Goal: Task Accomplishment & Management: Use online tool/utility

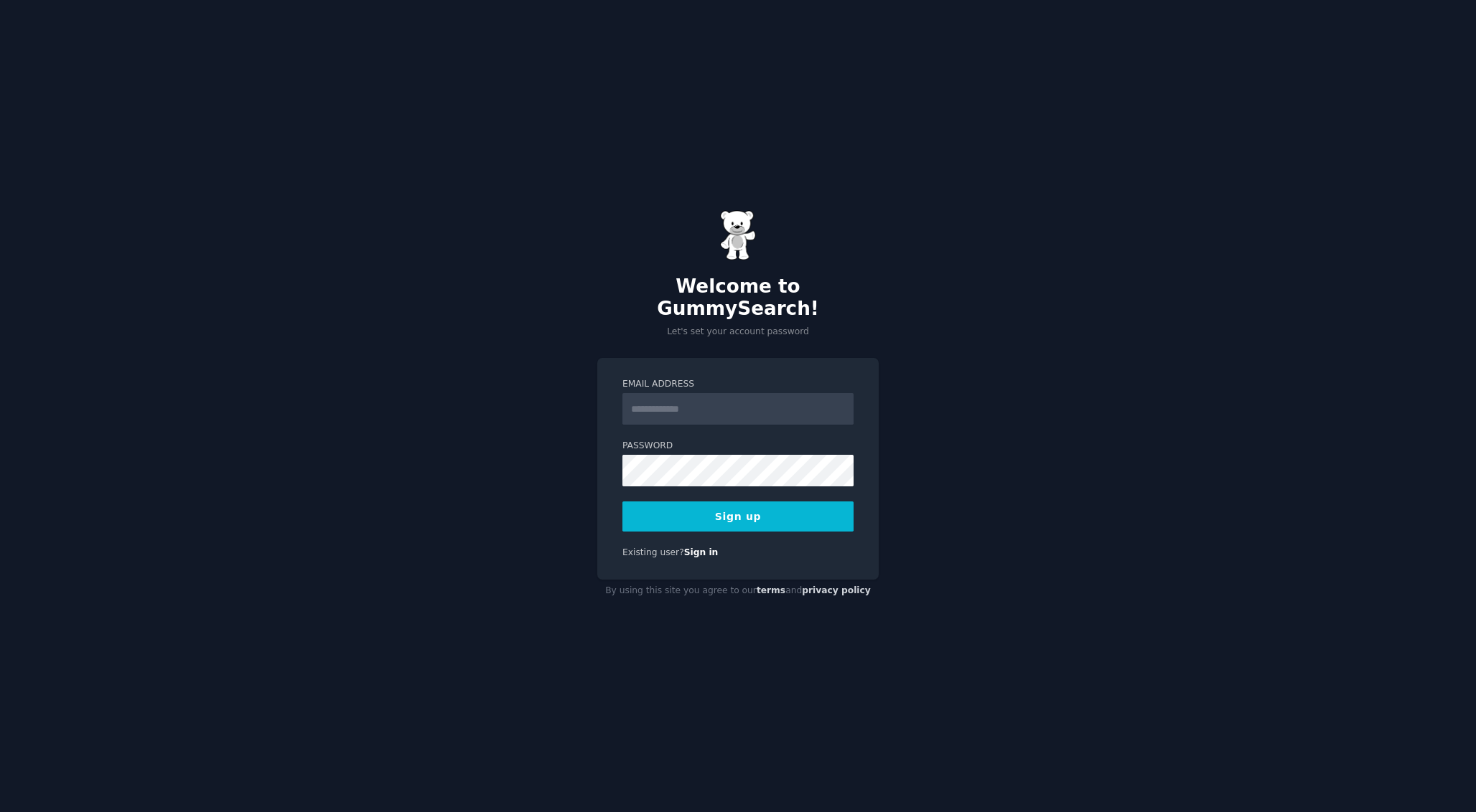
click at [729, 396] on input "Email Address" at bounding box center [737, 409] width 231 height 31
type input "**********"
click at [719, 501] on button "Sign up" at bounding box center [737, 516] width 231 height 31
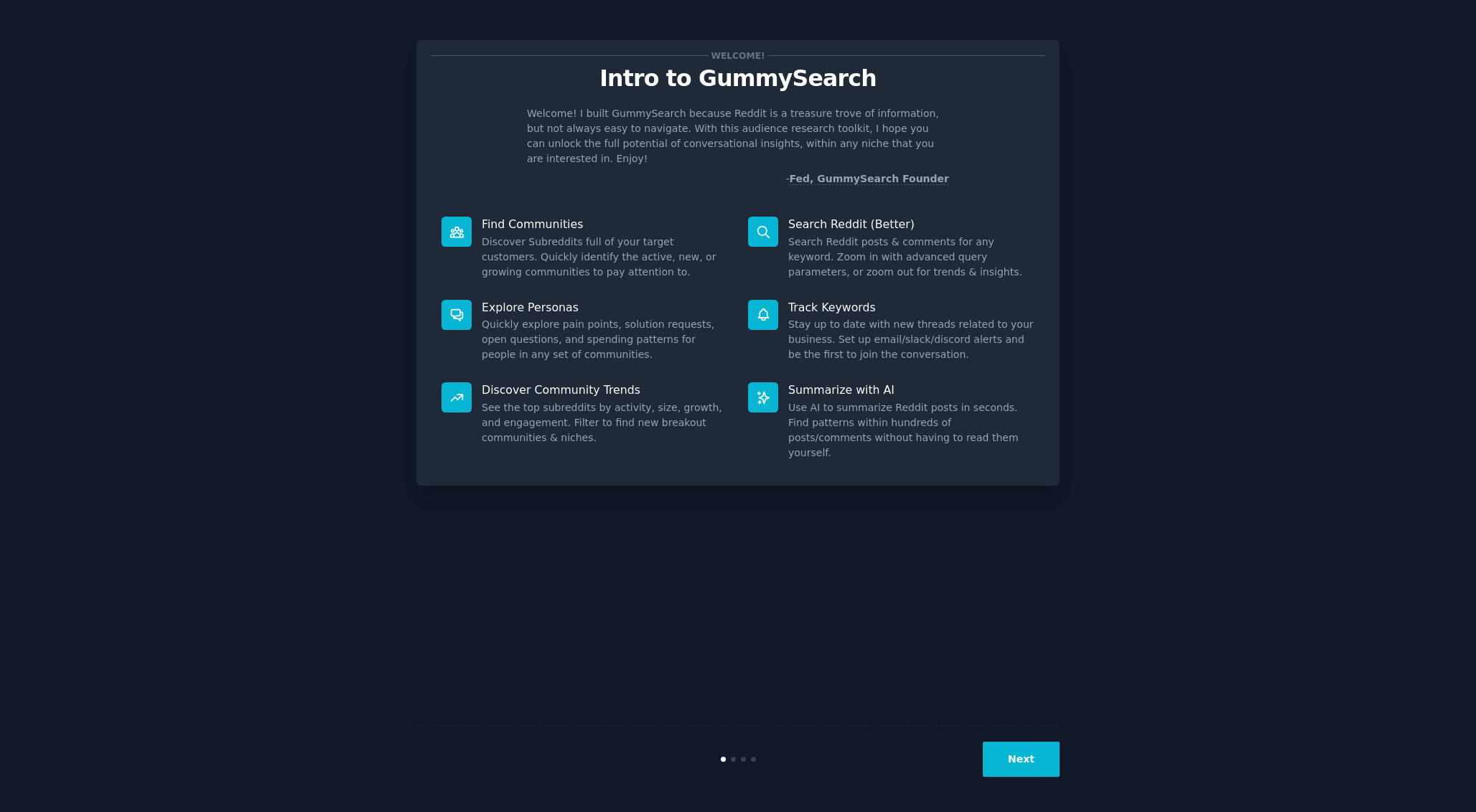
click at [1010, 757] on button "Next" at bounding box center [1021, 760] width 77 height 35
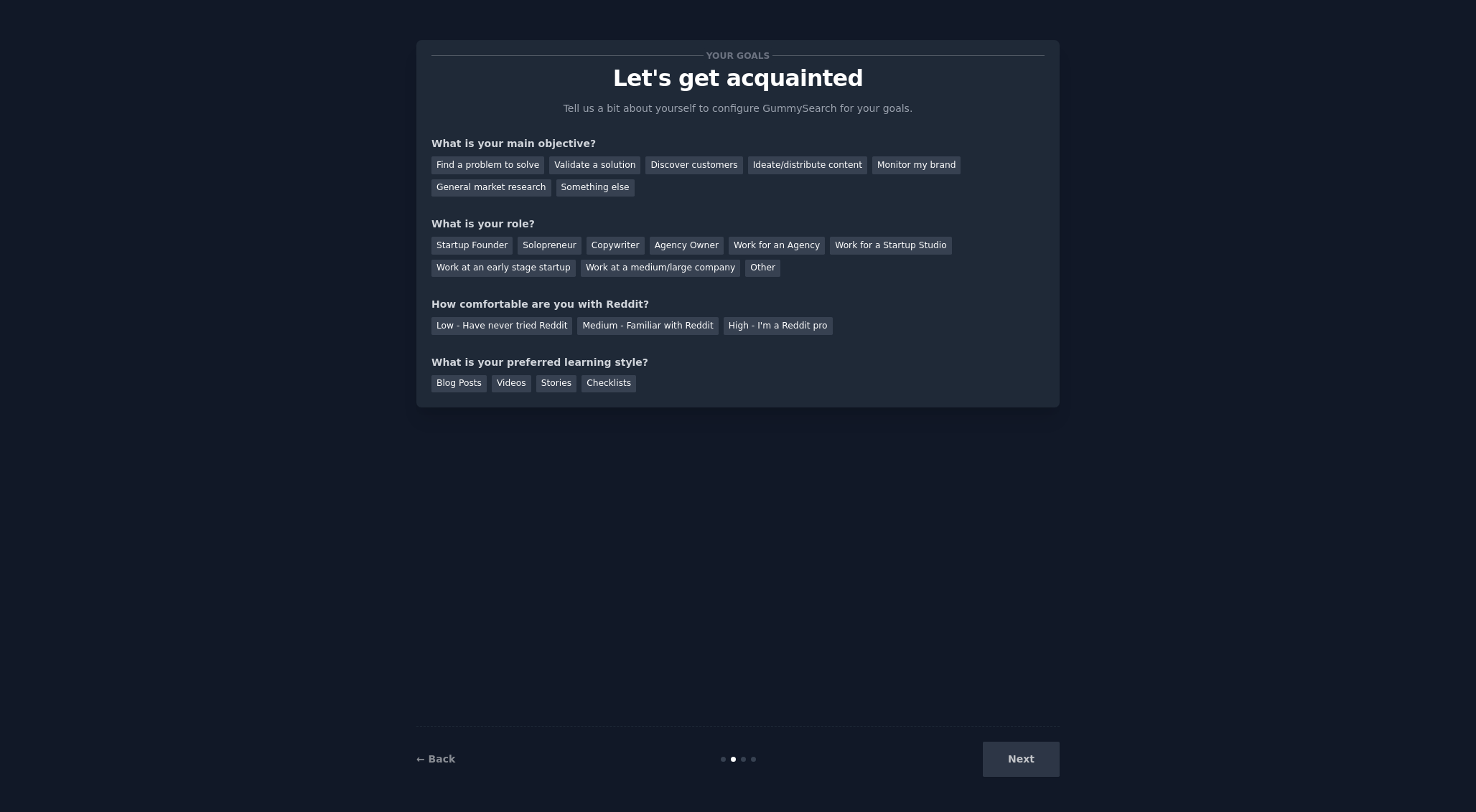
click at [1010, 757] on div "Next" at bounding box center [952, 760] width 215 height 35
click at [602, 165] on div "Validate a solution" at bounding box center [595, 165] width 91 height 18
click at [461, 243] on div "Startup Founder" at bounding box center [472, 245] width 81 height 18
click at [618, 327] on div "Medium - Familiar with Reddit" at bounding box center [647, 326] width 141 height 18
click at [460, 380] on div "Blog Posts" at bounding box center [459, 384] width 55 height 18
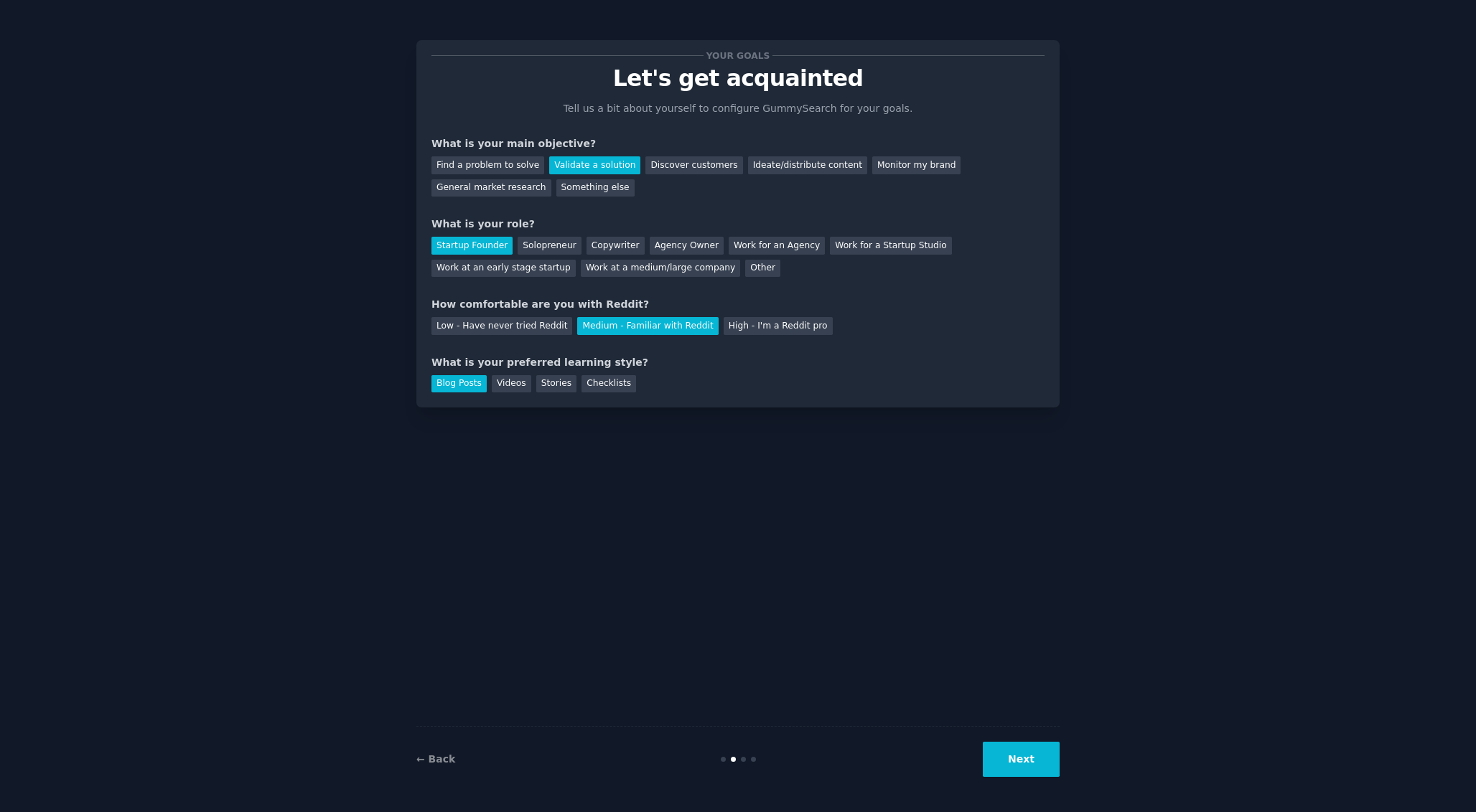
click at [1000, 754] on button "Next" at bounding box center [1021, 760] width 77 height 35
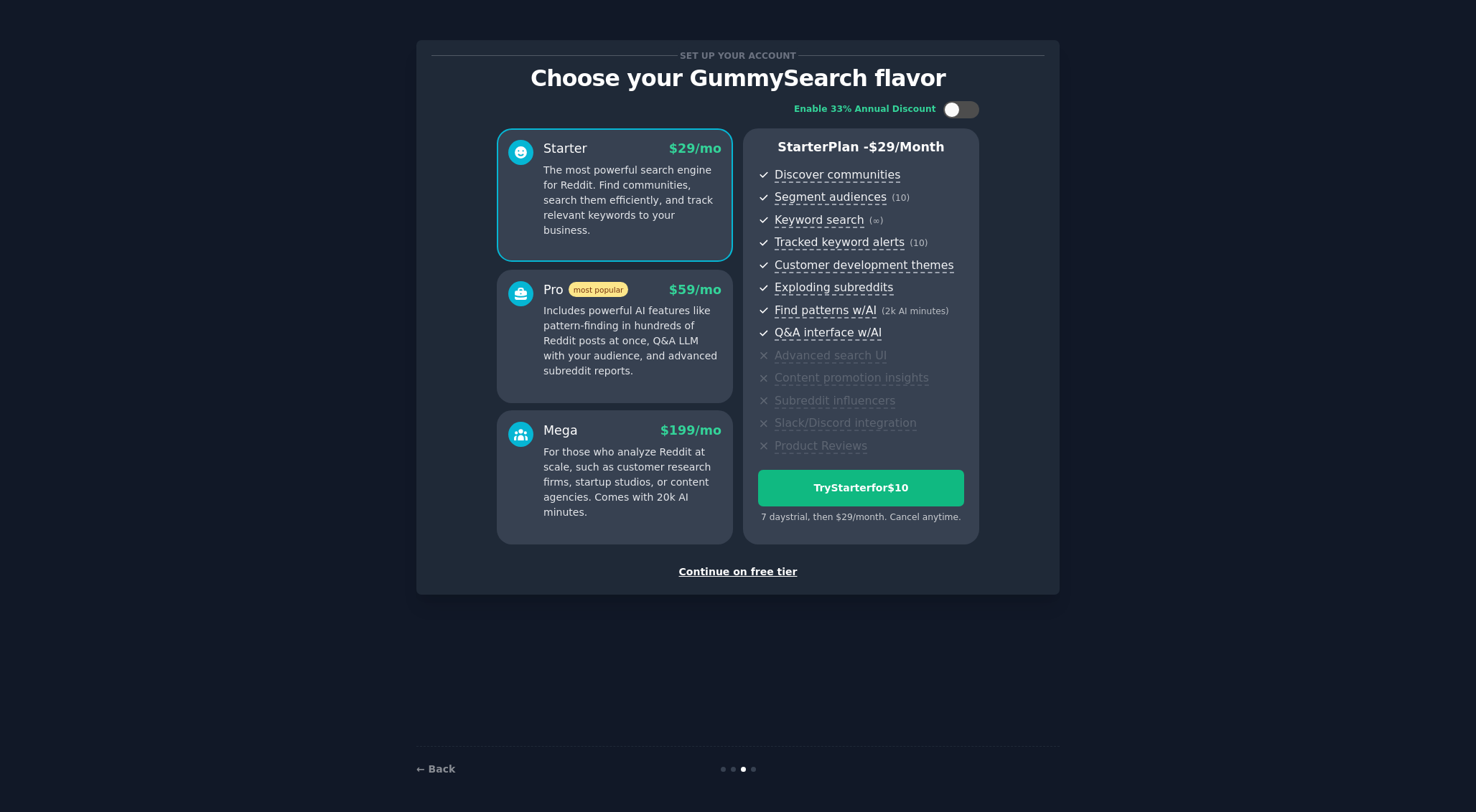
click at [752, 569] on div "Continue on free tier" at bounding box center [738, 572] width 613 height 15
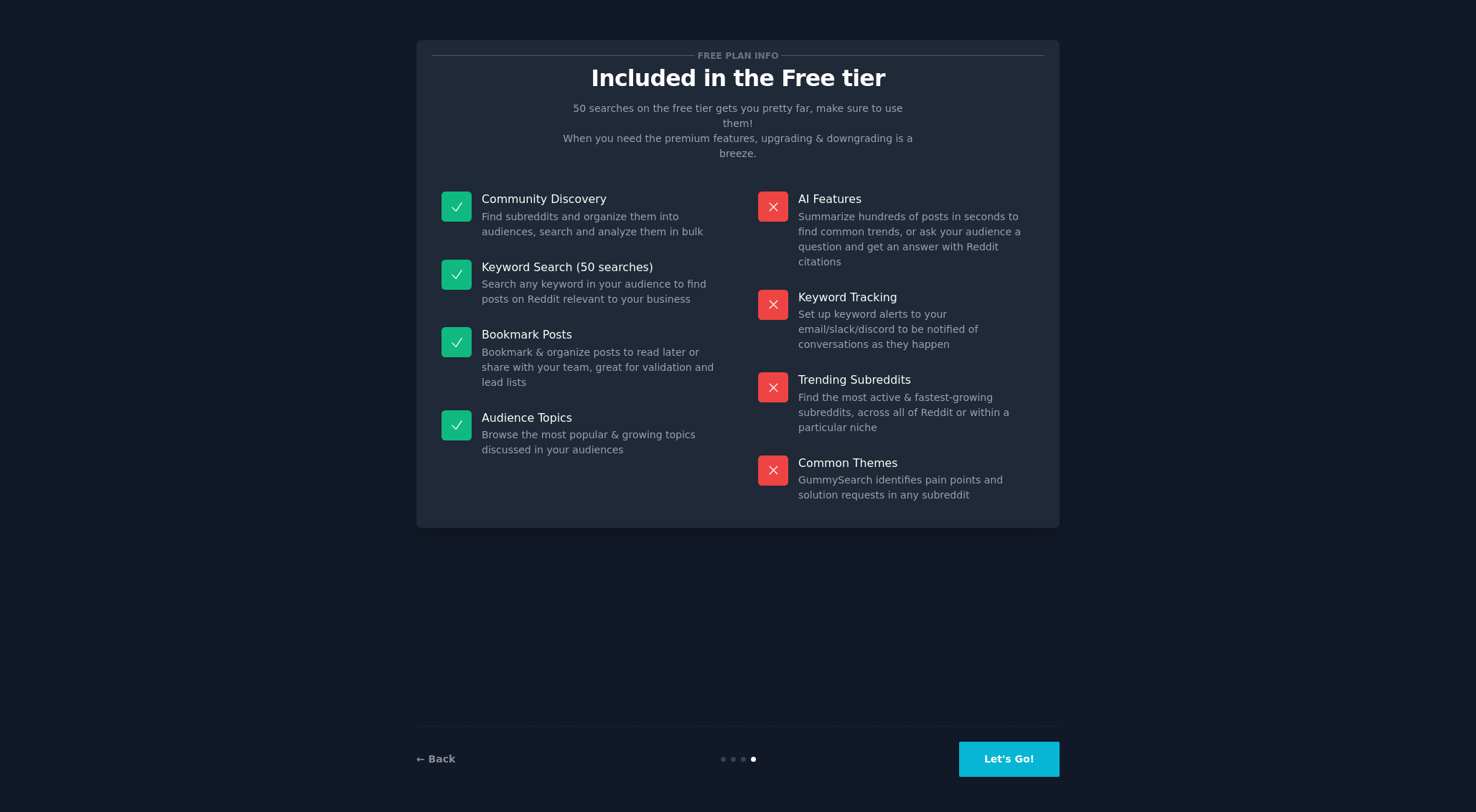
click at [1025, 748] on button "Let's Go!" at bounding box center [1009, 760] width 100 height 35
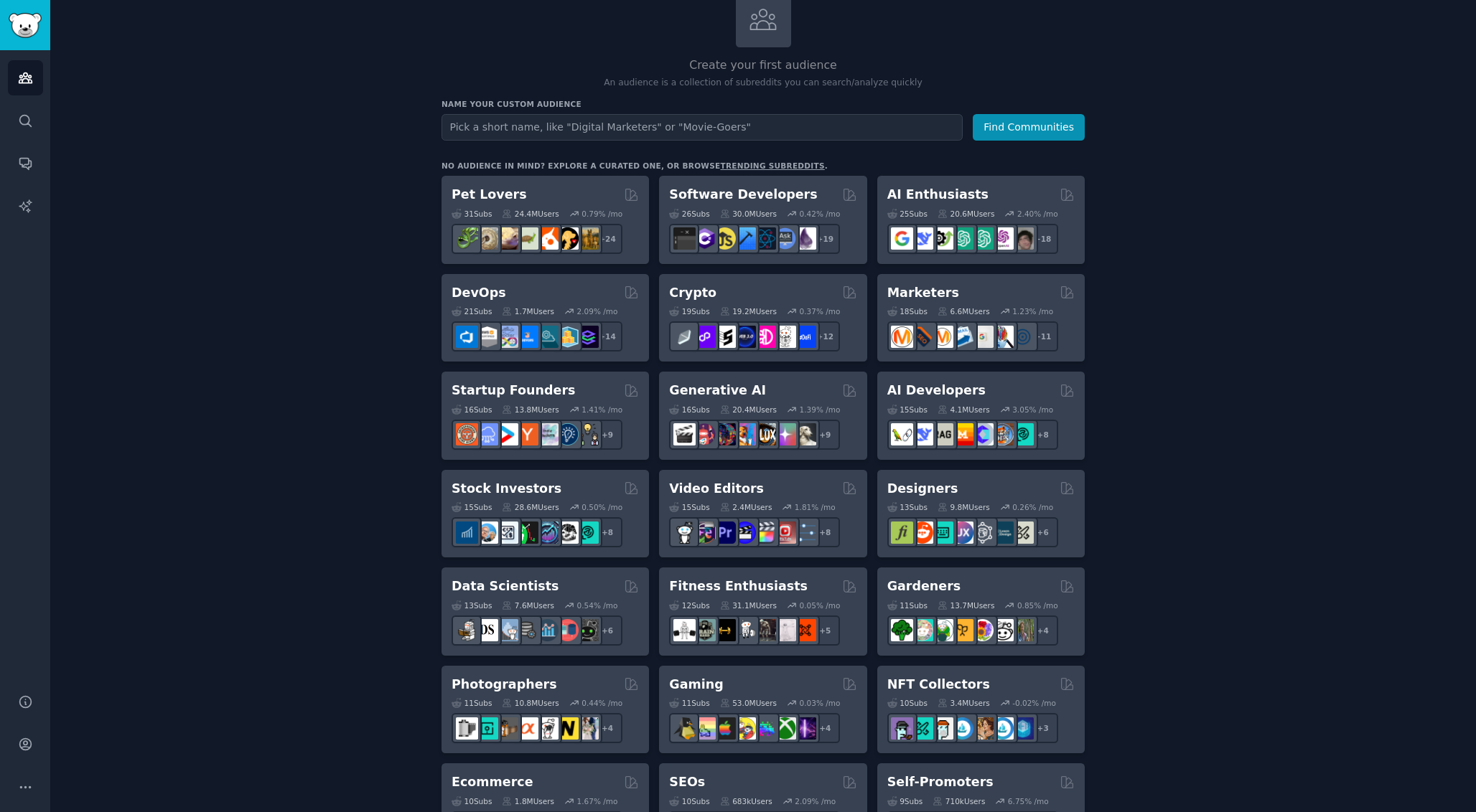
scroll to position [108, 0]
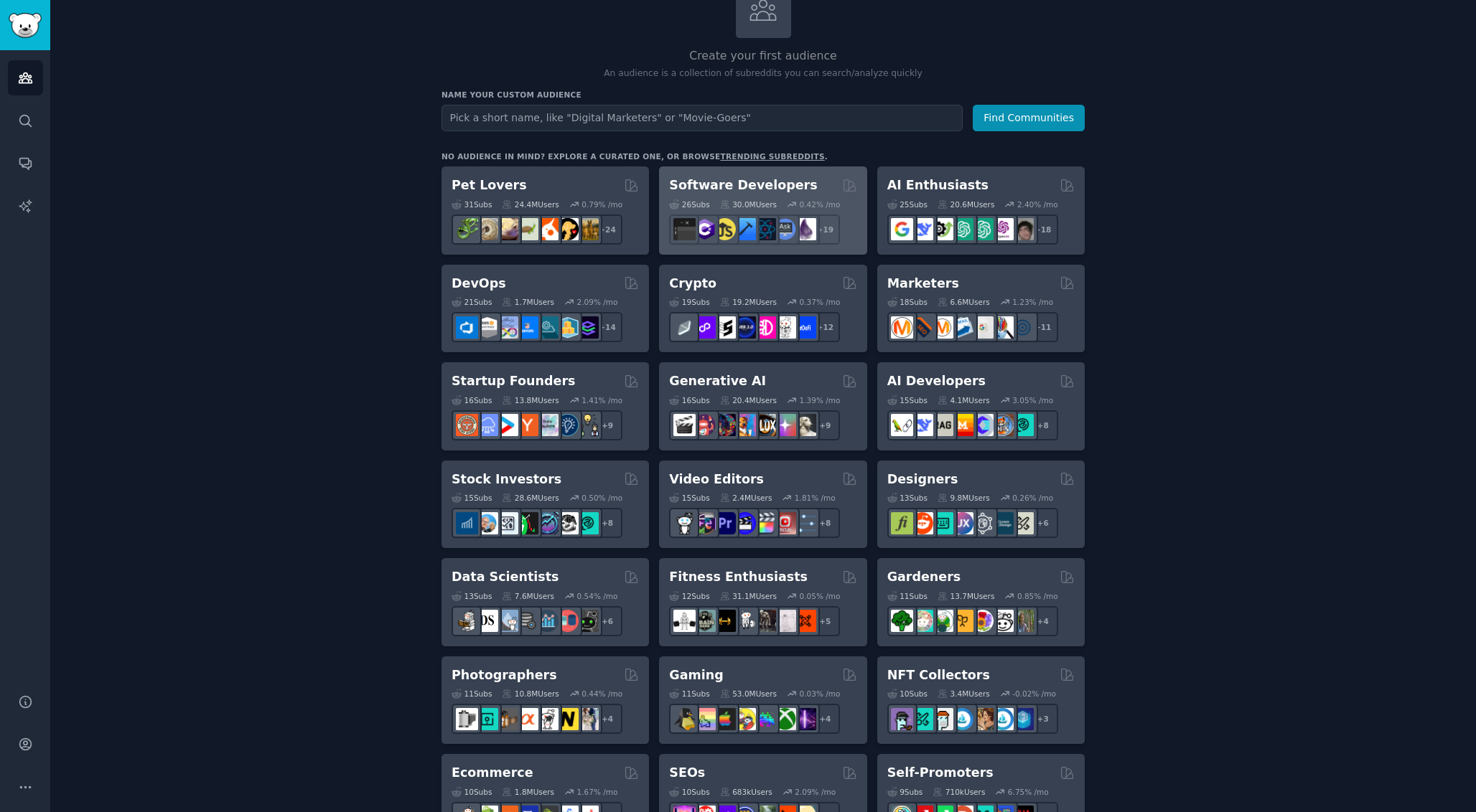
click at [776, 182] on h2 "Software Developers" at bounding box center [742, 185] width 148 height 18
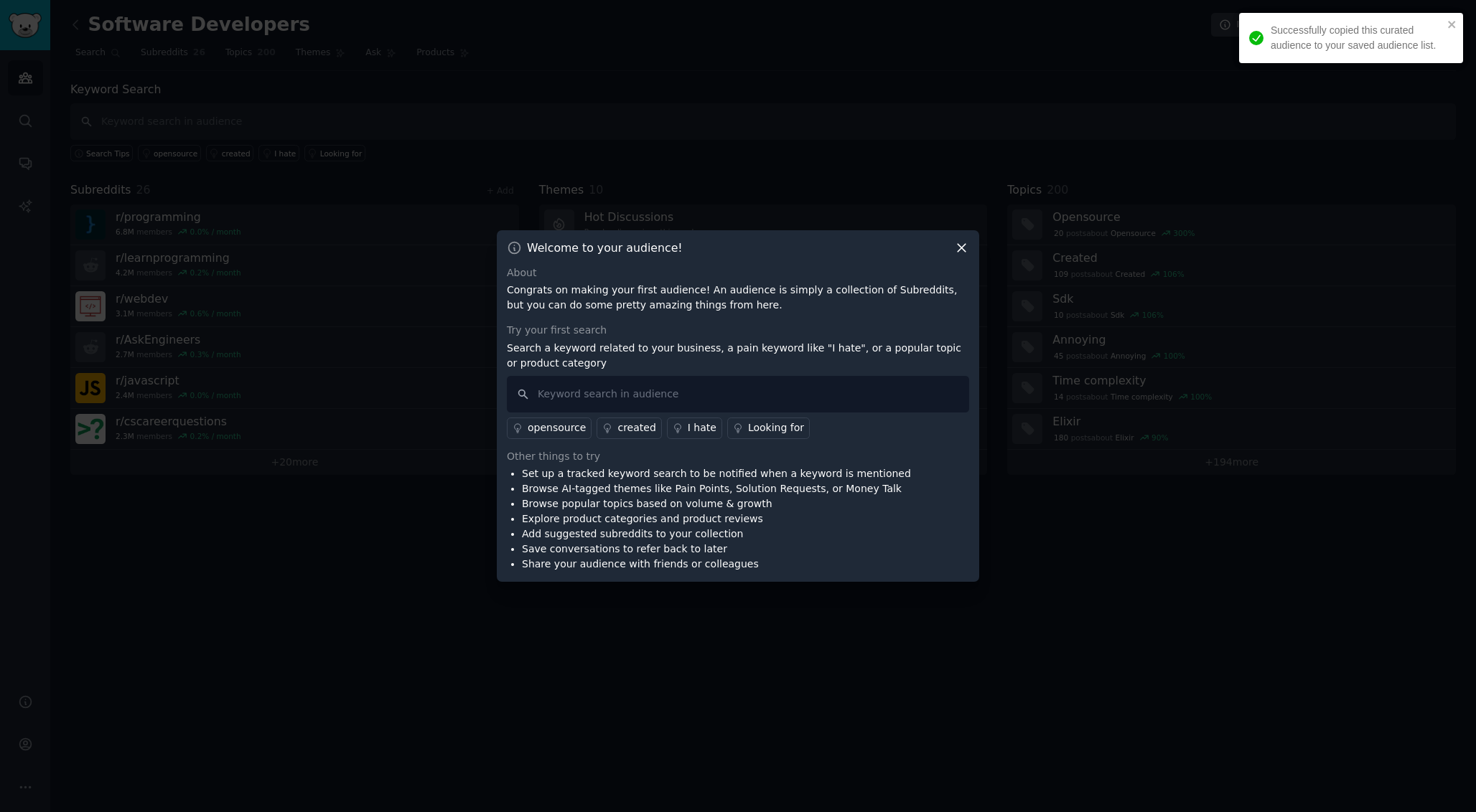
click at [955, 249] on icon at bounding box center [961, 247] width 15 height 15
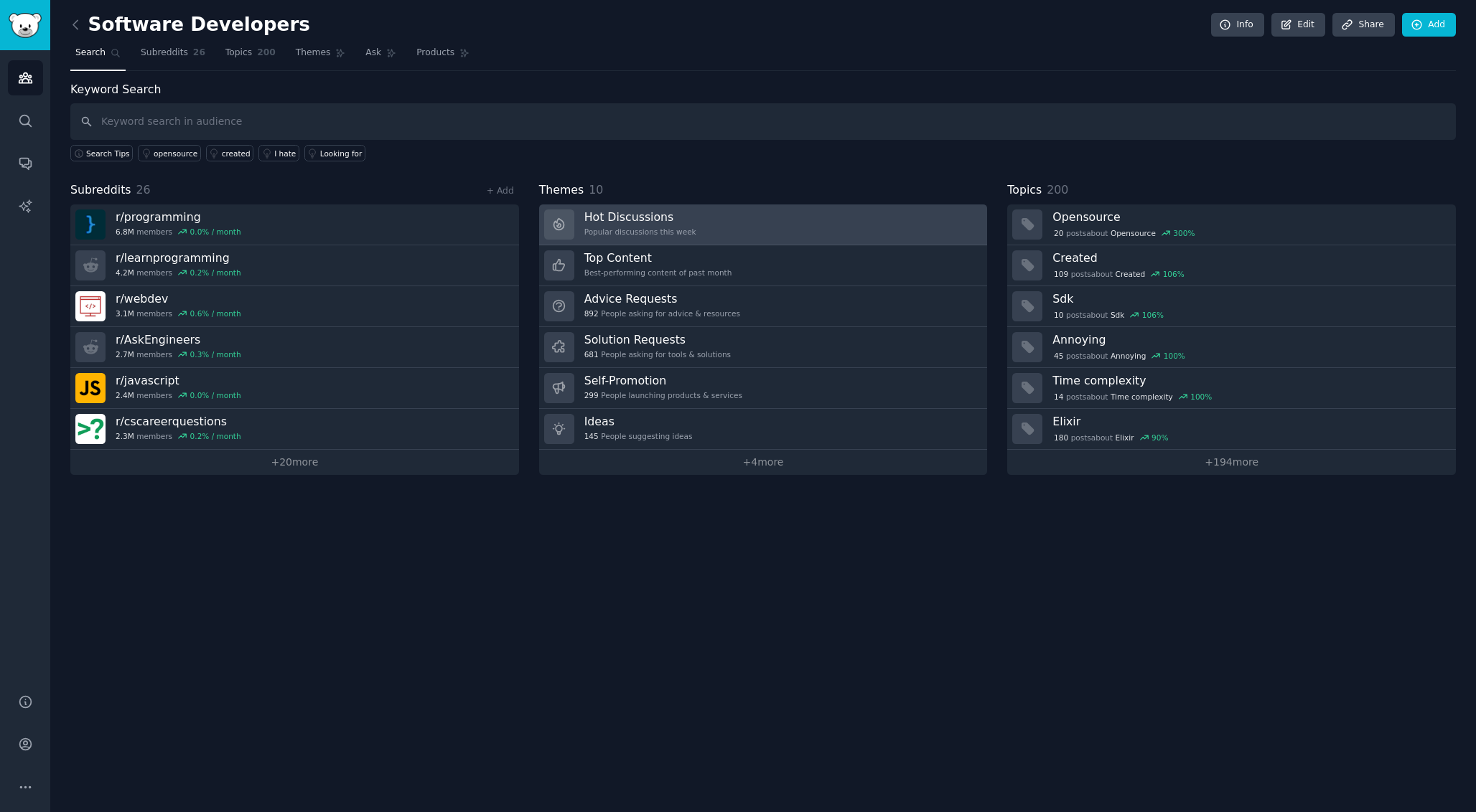
click at [708, 221] on link "Hot Discussions Popular discussions this week" at bounding box center [763, 224] width 449 height 41
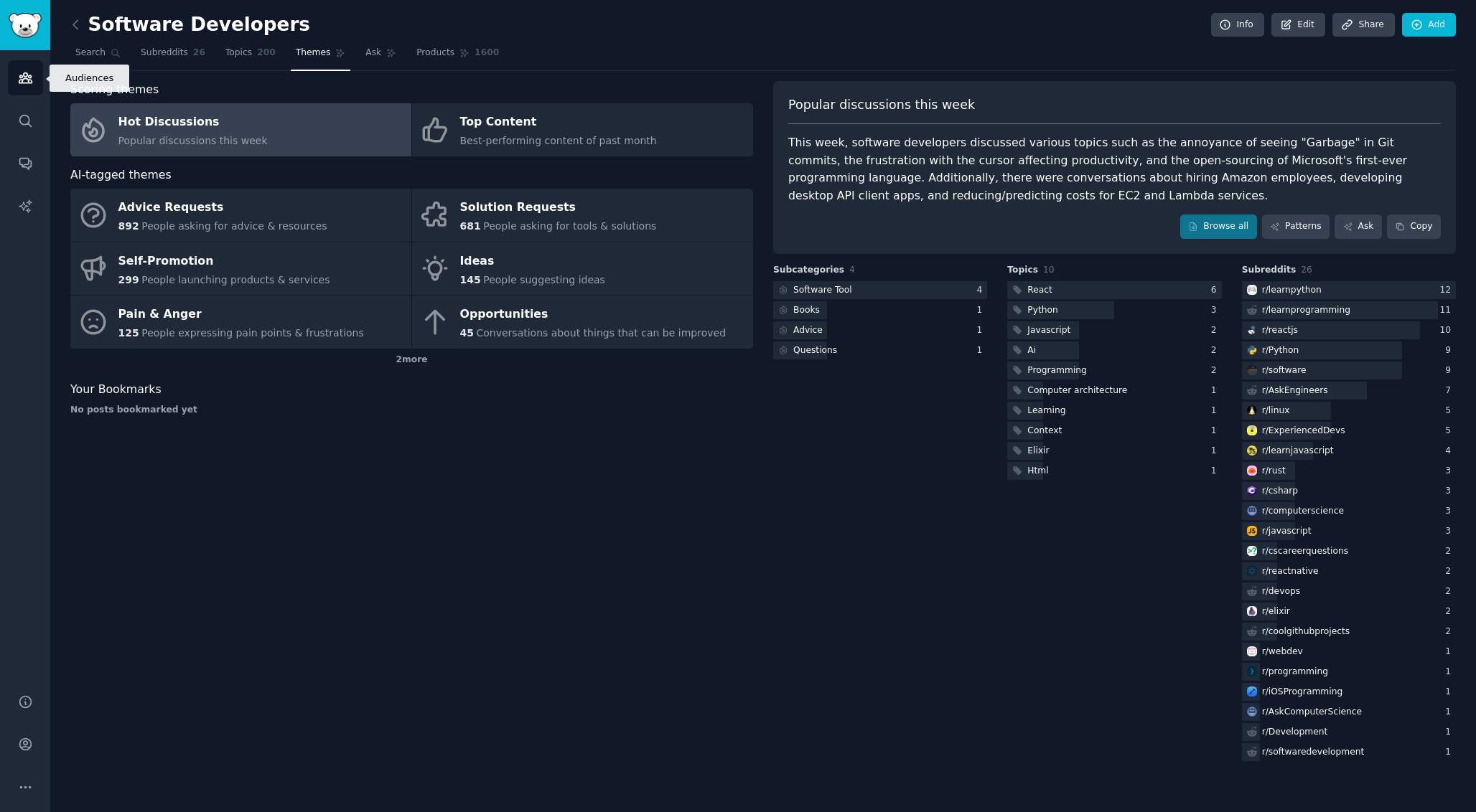
click at [18, 78] on icon "Sidebar" at bounding box center [25, 78] width 15 height 15
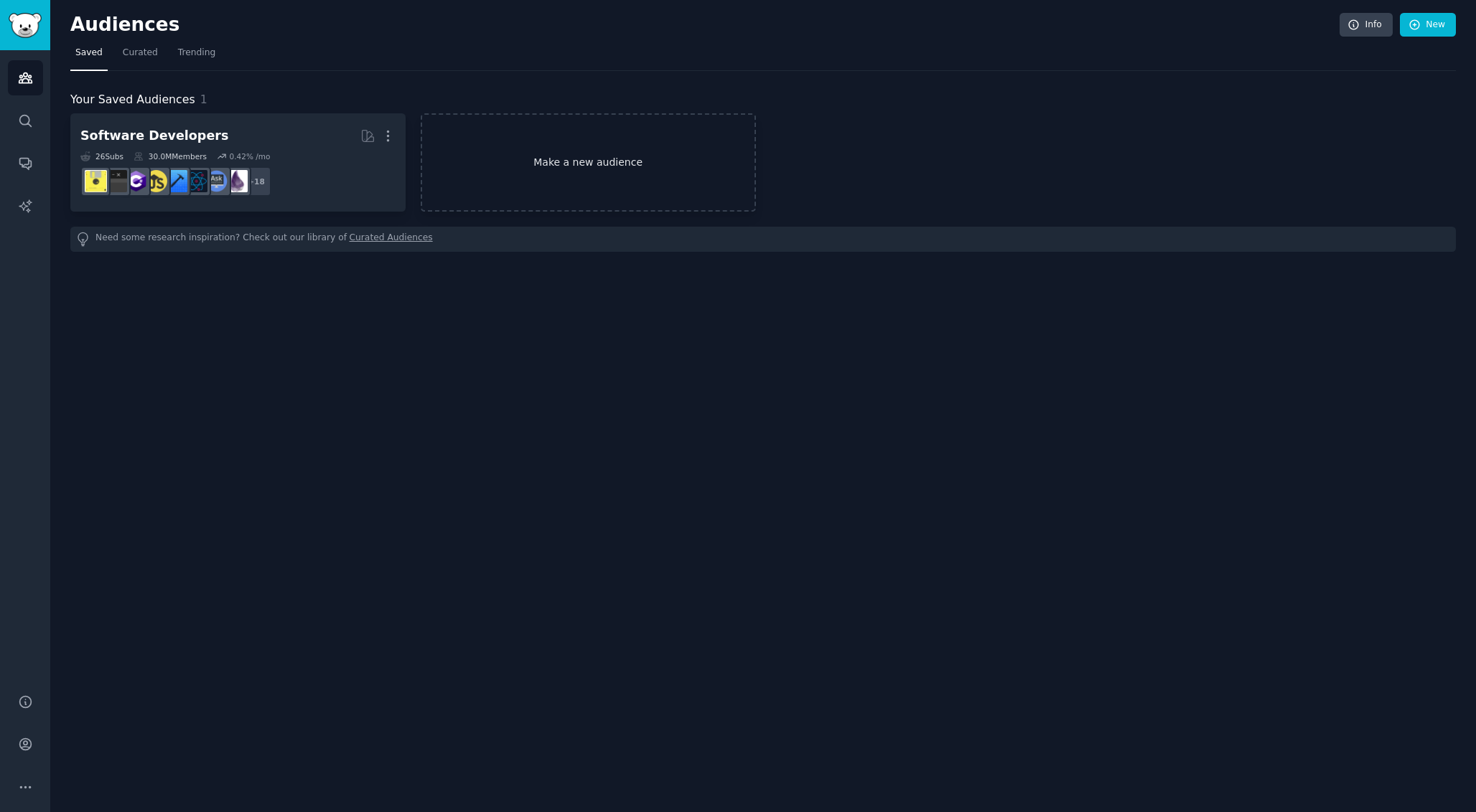
click at [481, 177] on link "Make a new audience" at bounding box center [589, 162] width 335 height 99
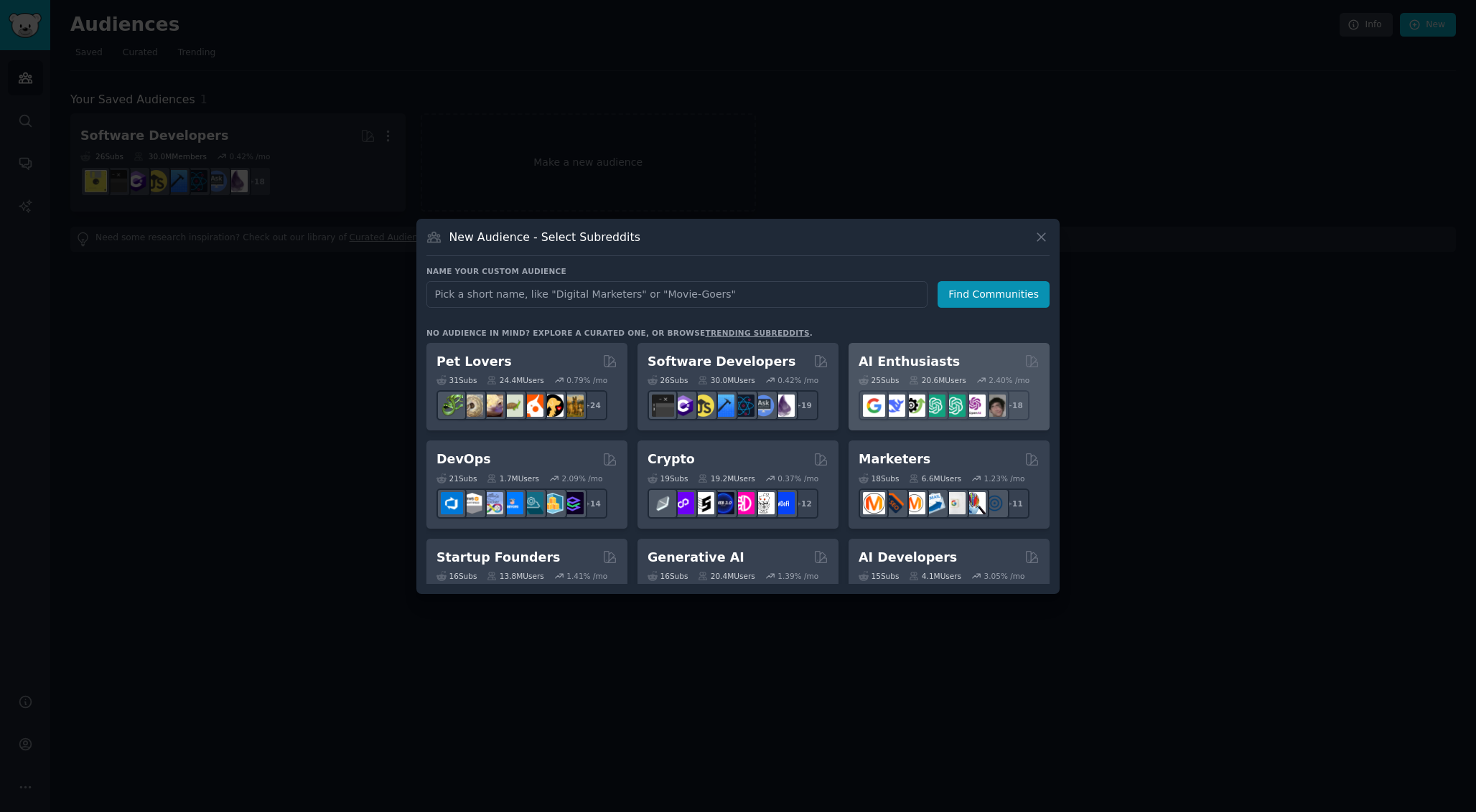
click at [904, 356] on h2 "AI Enthusiasts" at bounding box center [909, 361] width 101 height 18
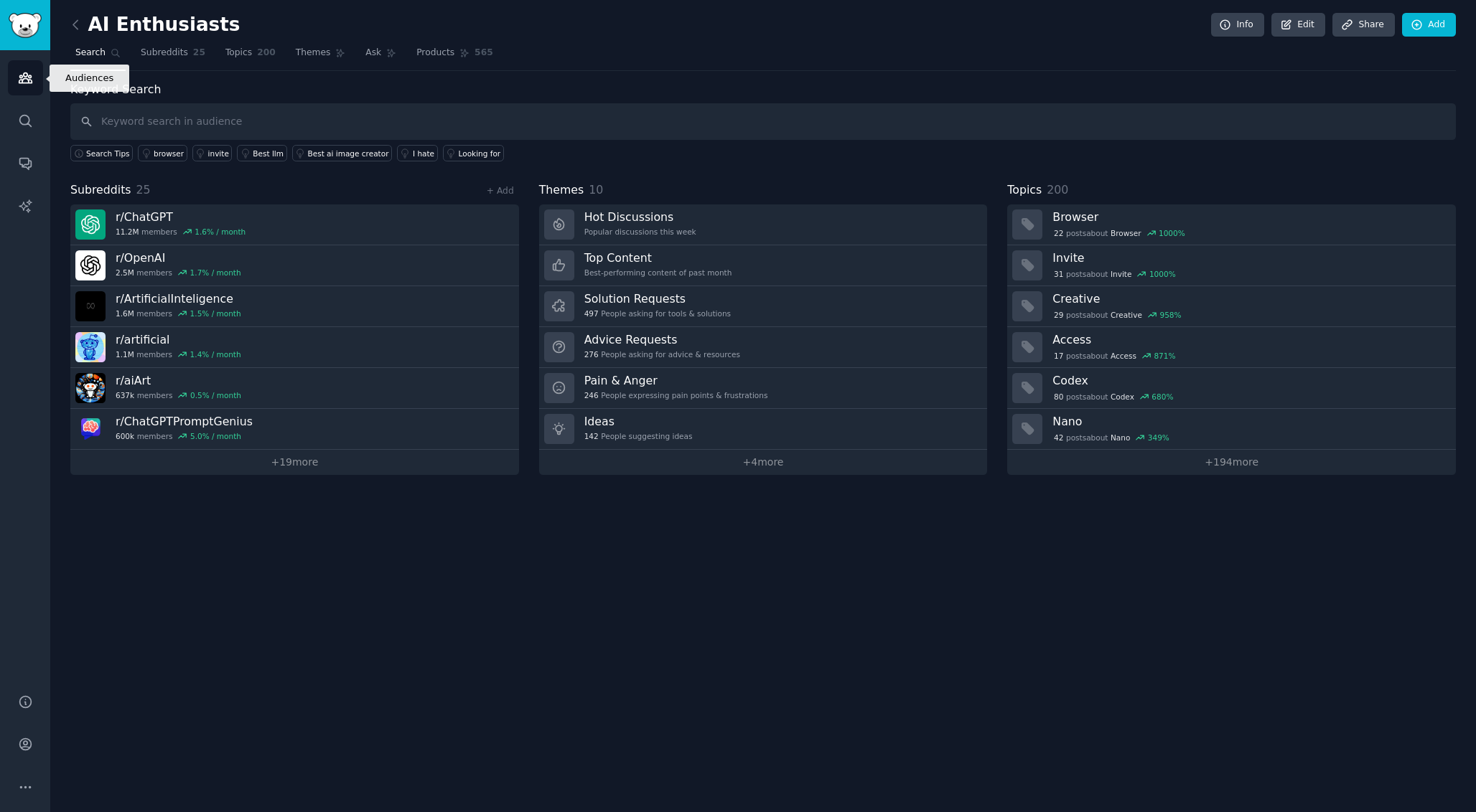
click at [24, 69] on link "Audiences" at bounding box center [25, 78] width 35 height 35
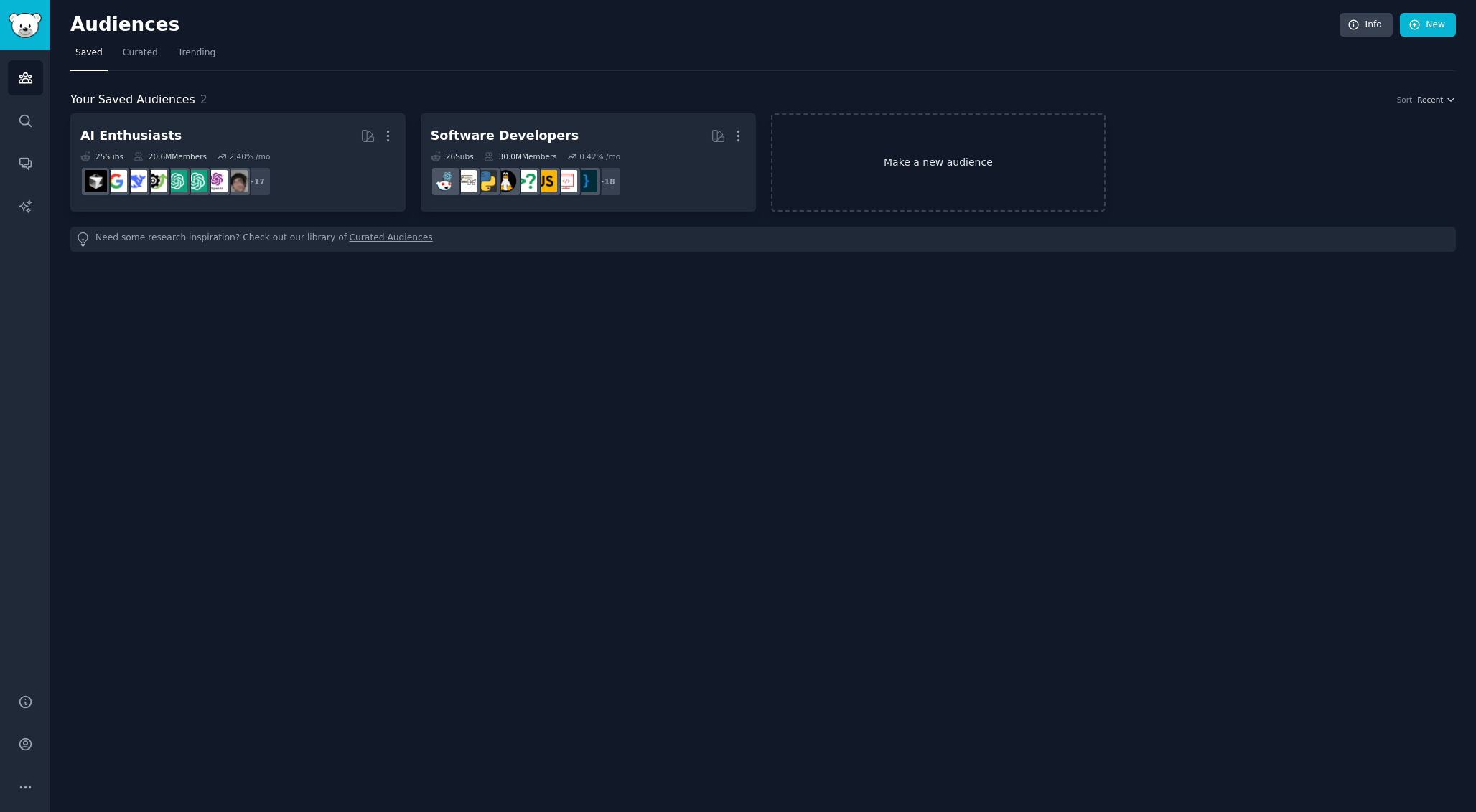
click at [935, 176] on link "Make a new audience" at bounding box center [939, 162] width 335 height 99
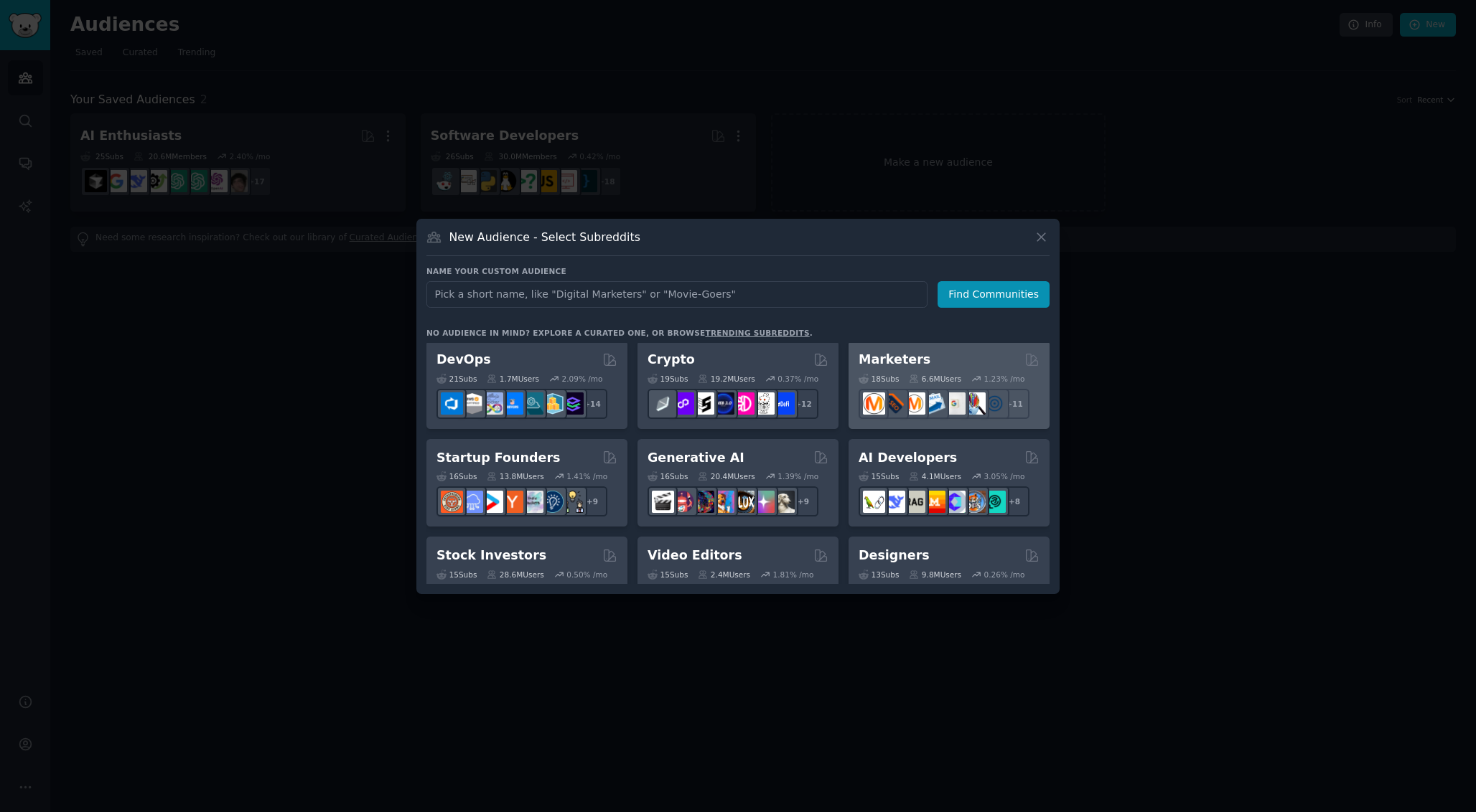
scroll to position [107, 0]
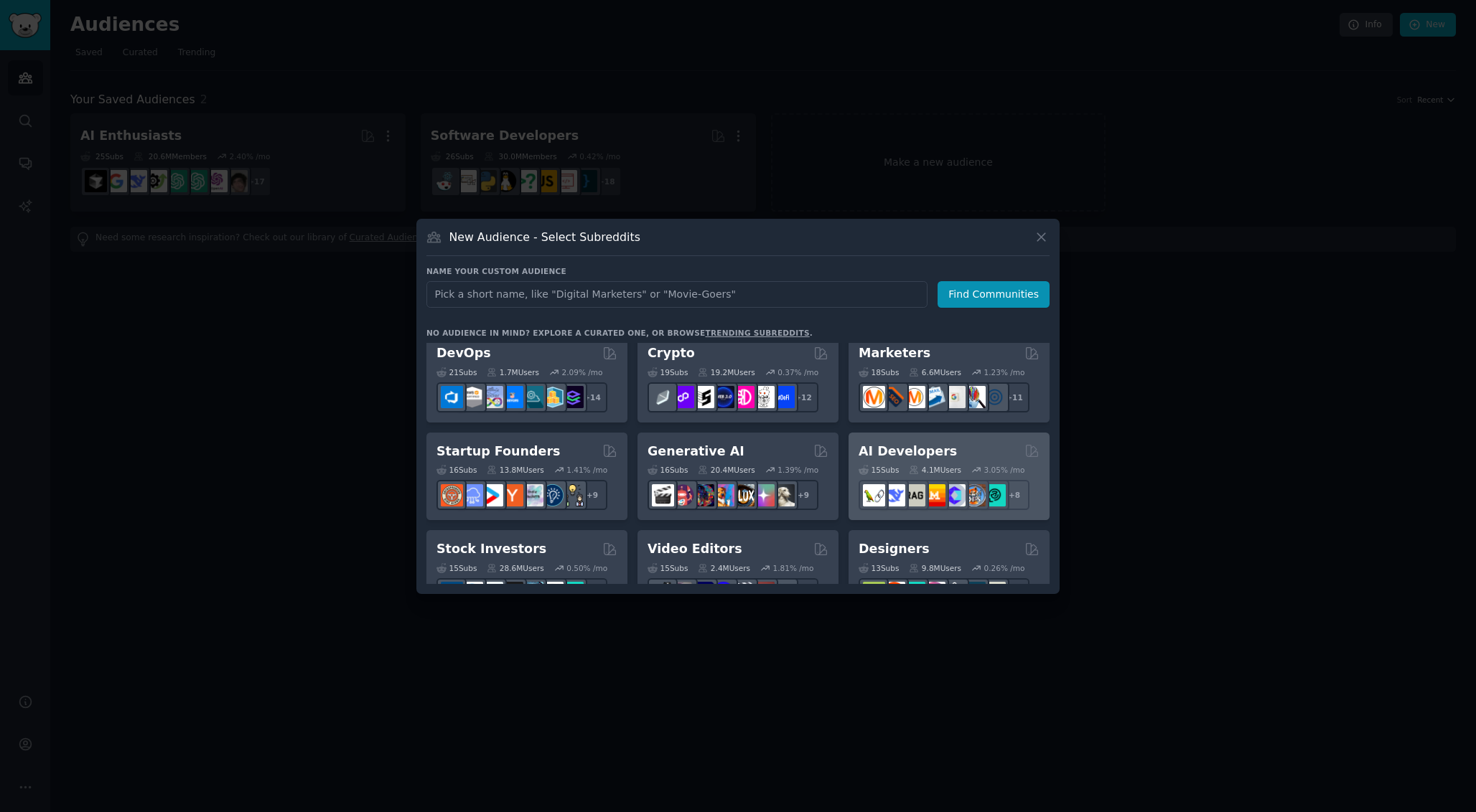
click at [917, 446] on h2 "AI Developers" at bounding box center [907, 451] width 99 height 18
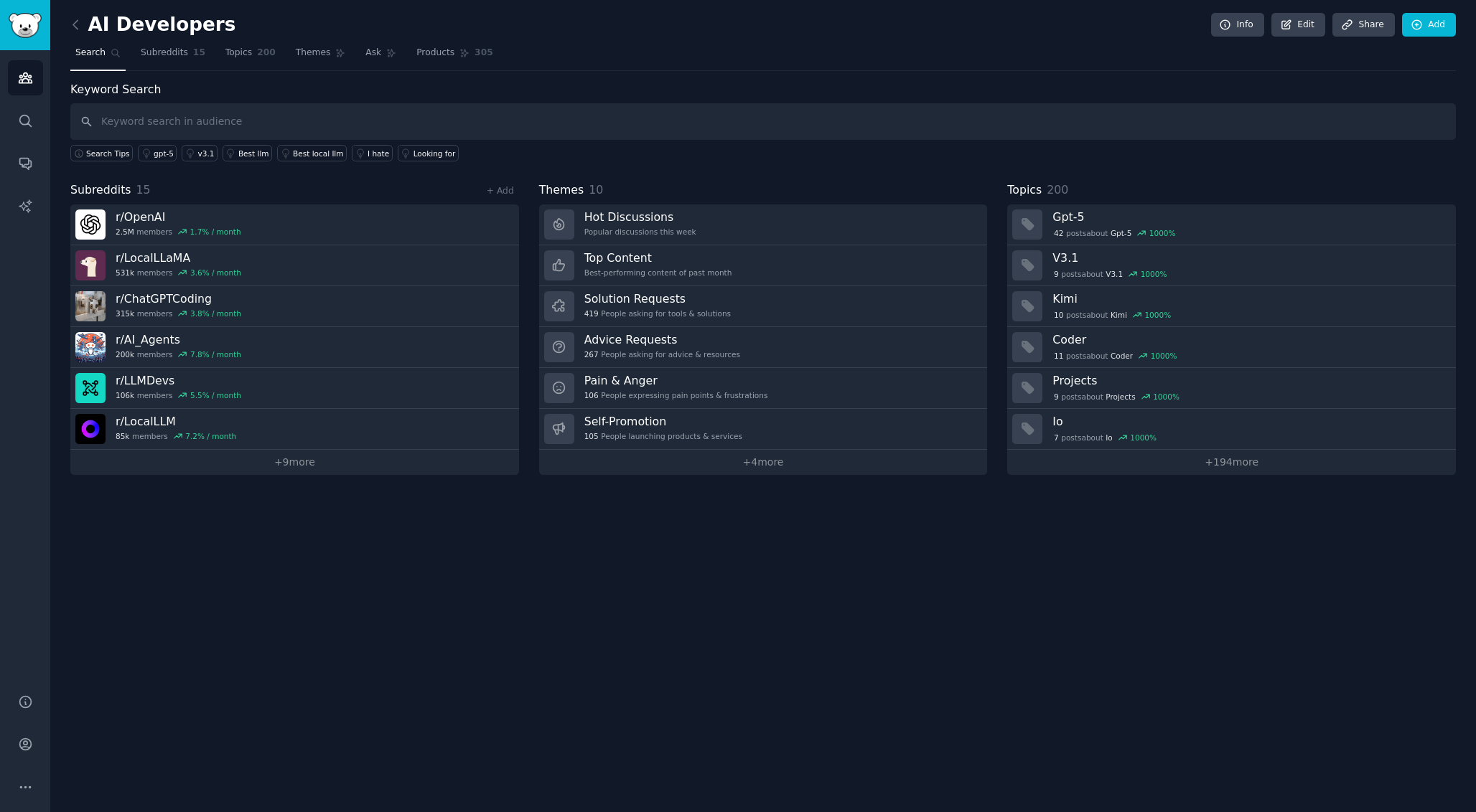
click at [22, 62] on link "Audiences" at bounding box center [25, 78] width 35 height 35
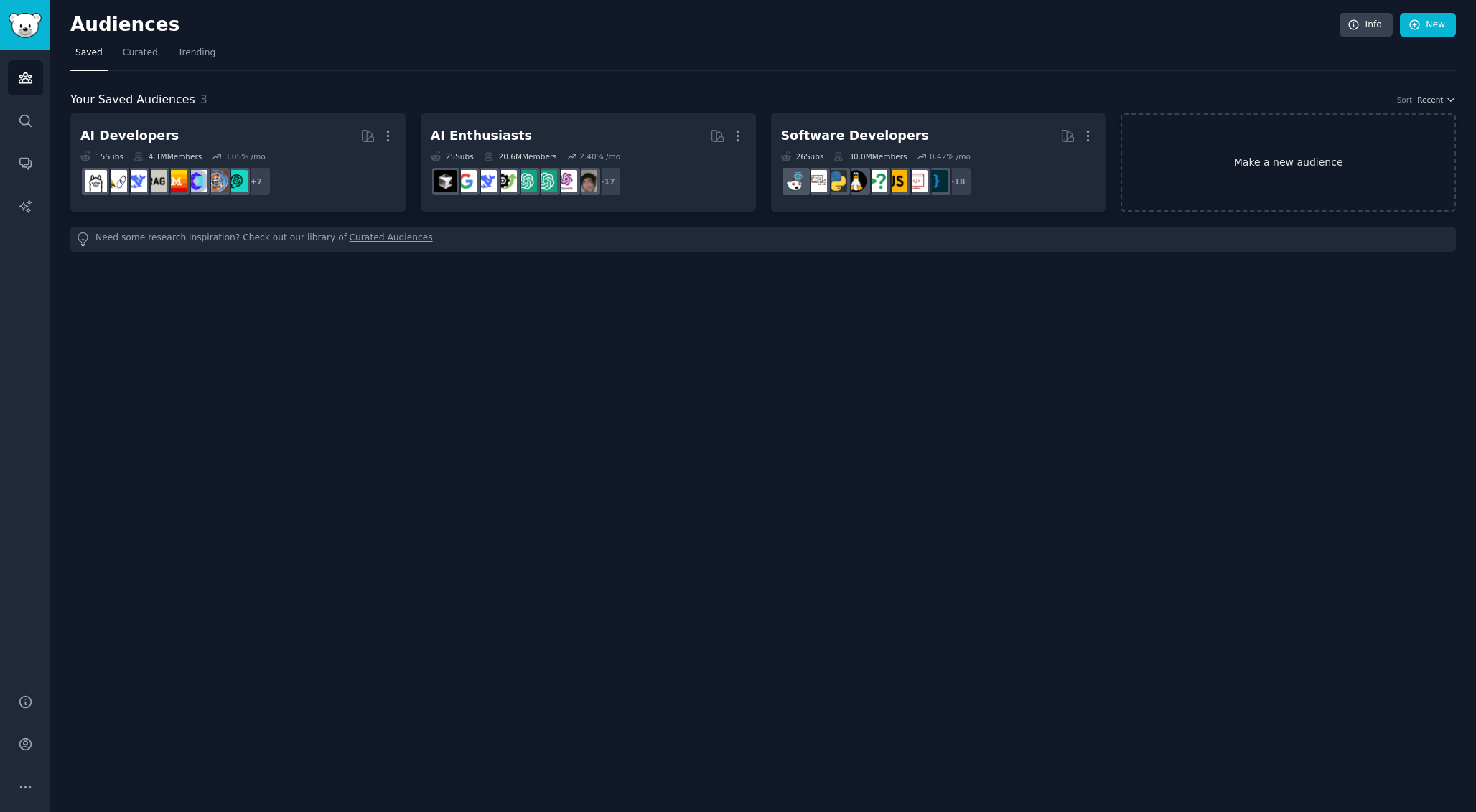
click at [1318, 162] on link "Make a new audience" at bounding box center [1288, 162] width 335 height 99
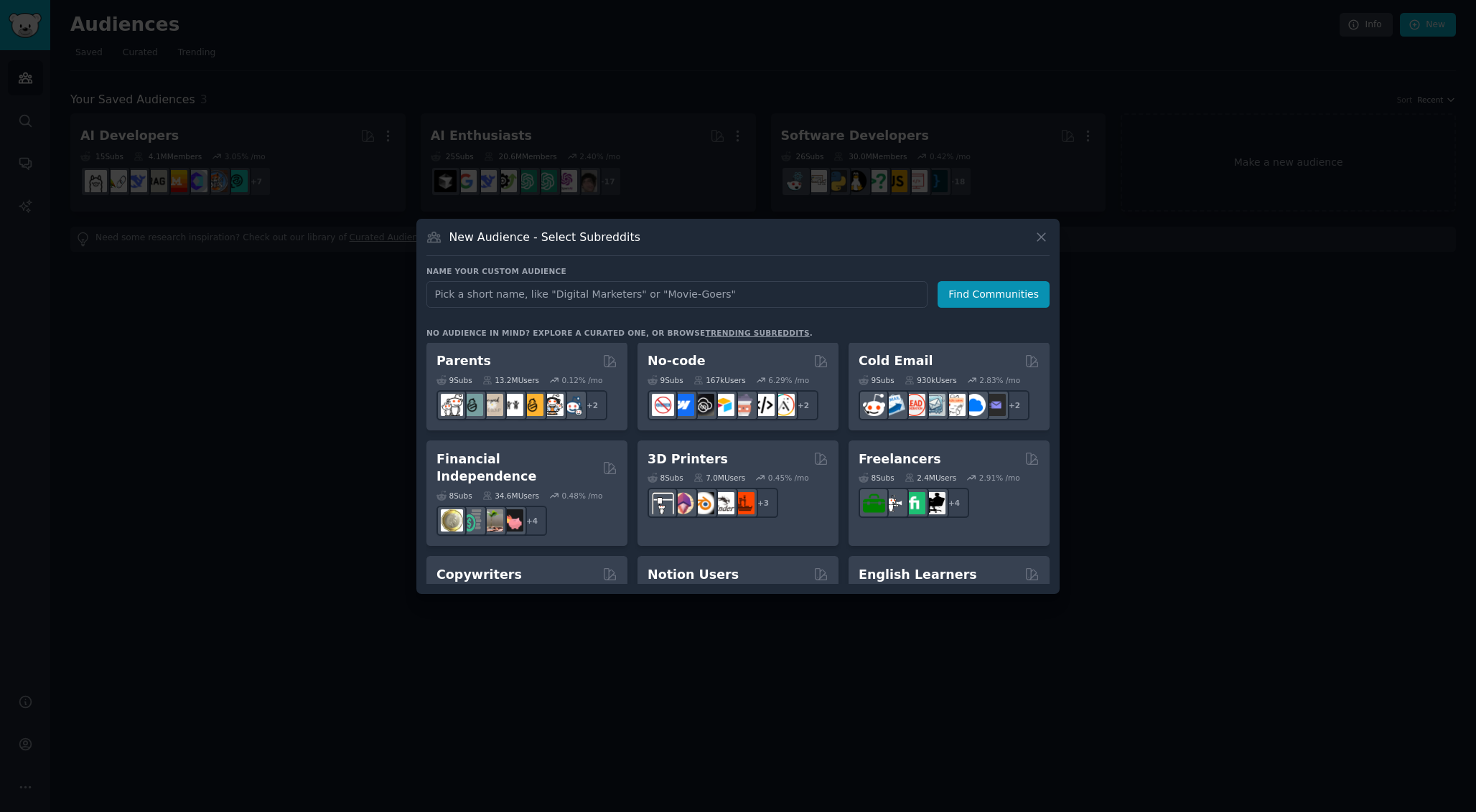
scroll to position [666, 0]
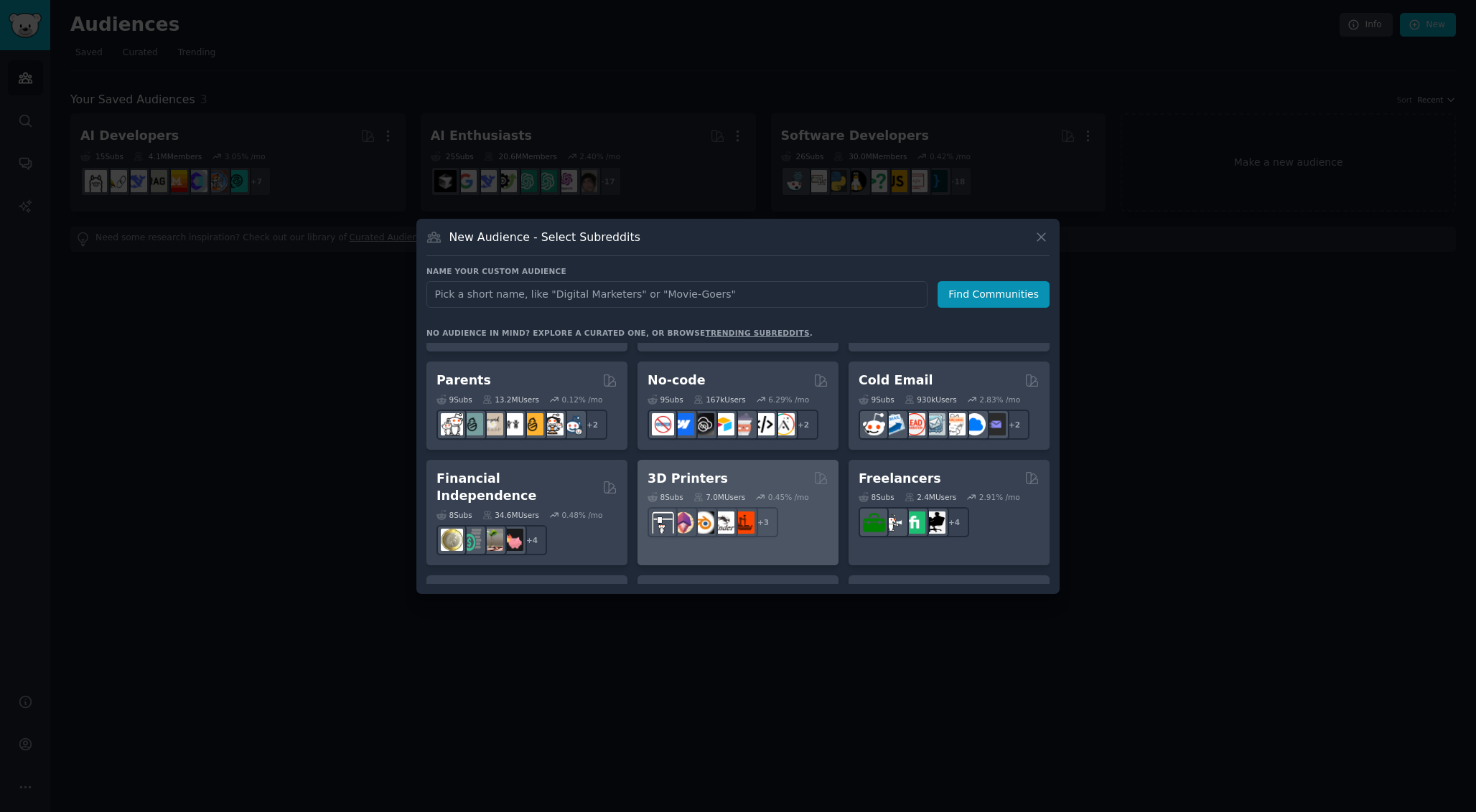
click at [808, 502] on div "8 Sub s 7.0M Users 0.45 % /mo + 3" at bounding box center [737, 513] width 181 height 51
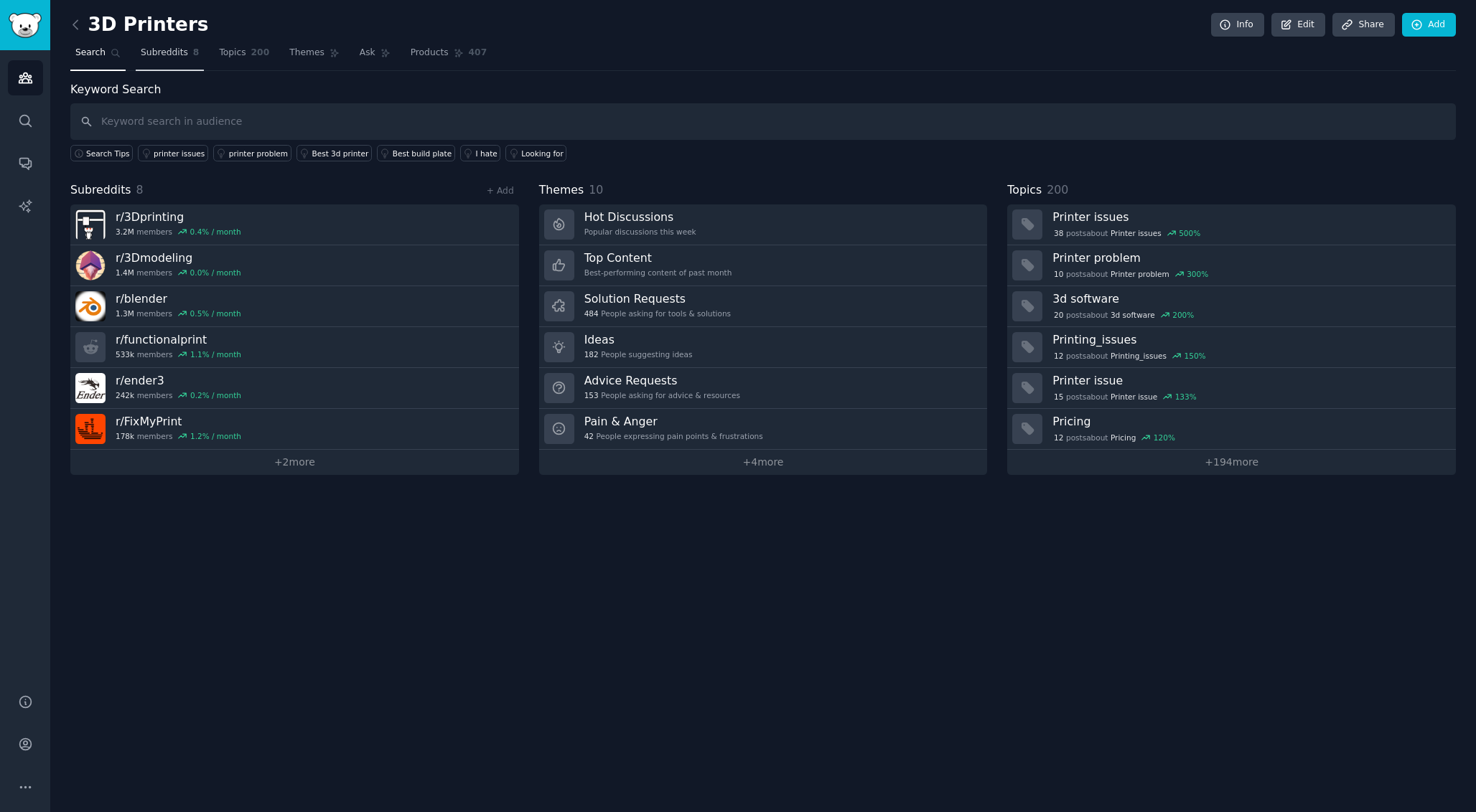
click at [170, 65] on link "Subreddits 8" at bounding box center [169, 57] width 68 height 30
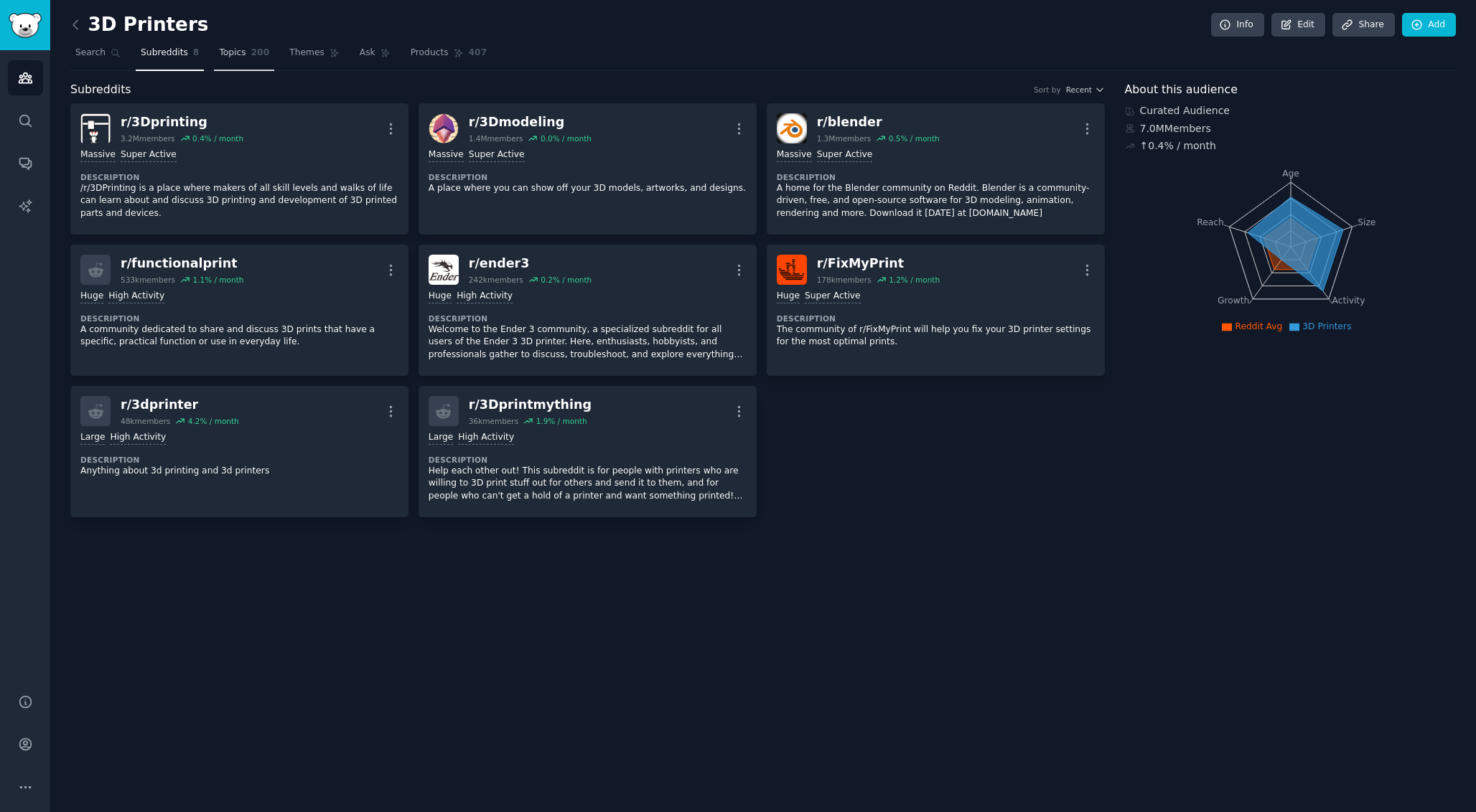
click at [224, 62] on link "Topics 200" at bounding box center [244, 57] width 60 height 30
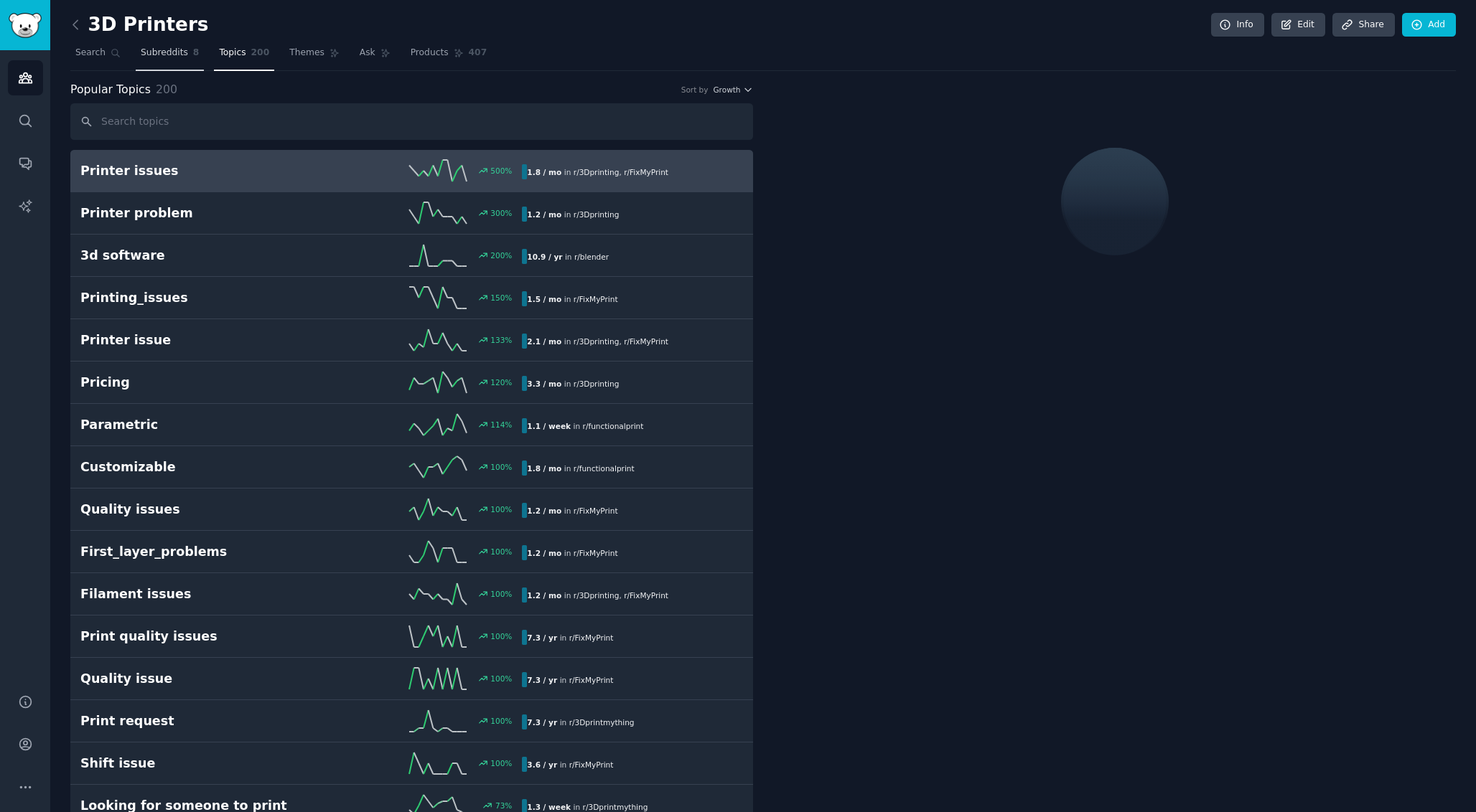
click at [176, 56] on span "Subreddits" at bounding box center [164, 52] width 47 height 13
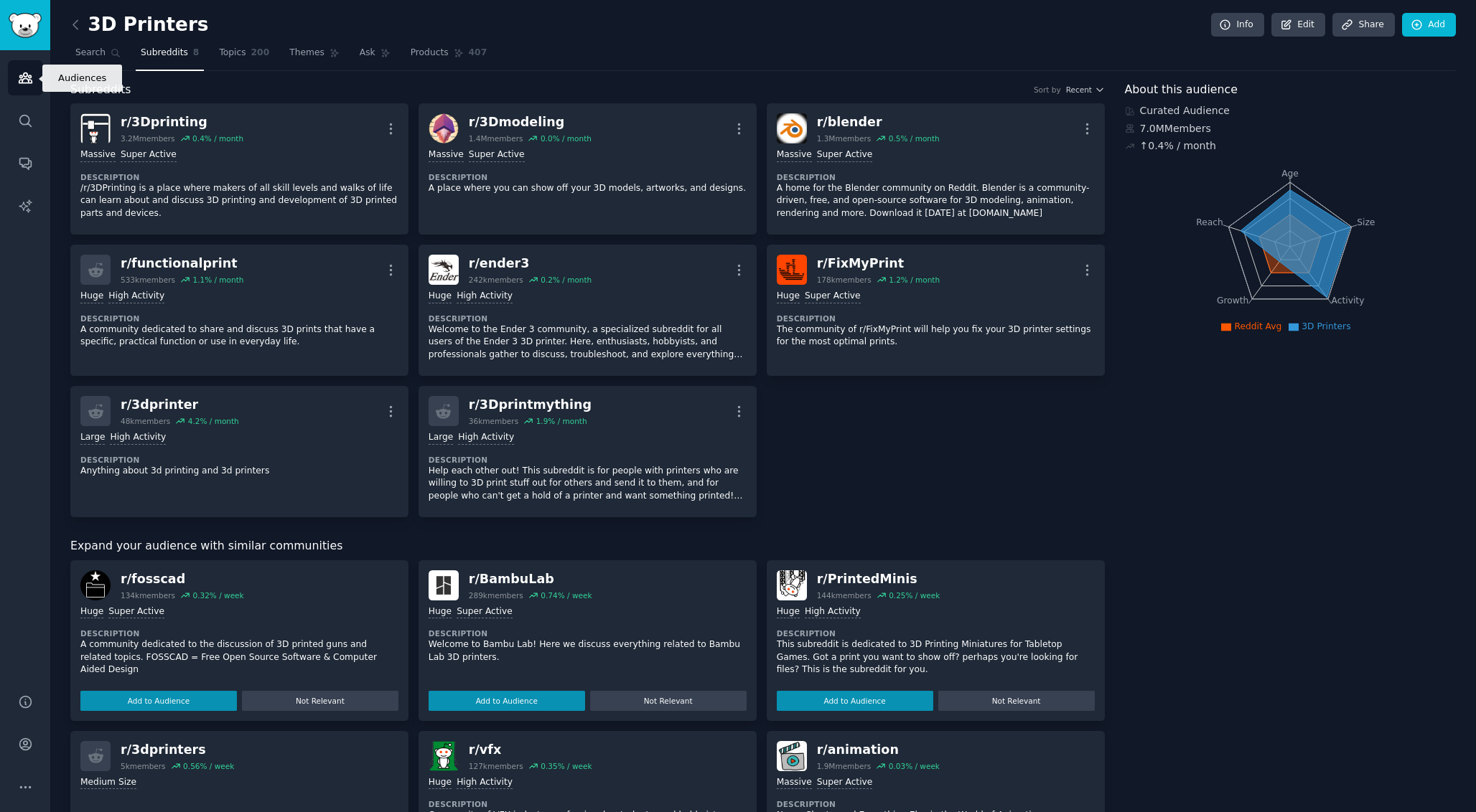
click at [29, 78] on icon "Sidebar" at bounding box center [24, 79] width 13 height 10
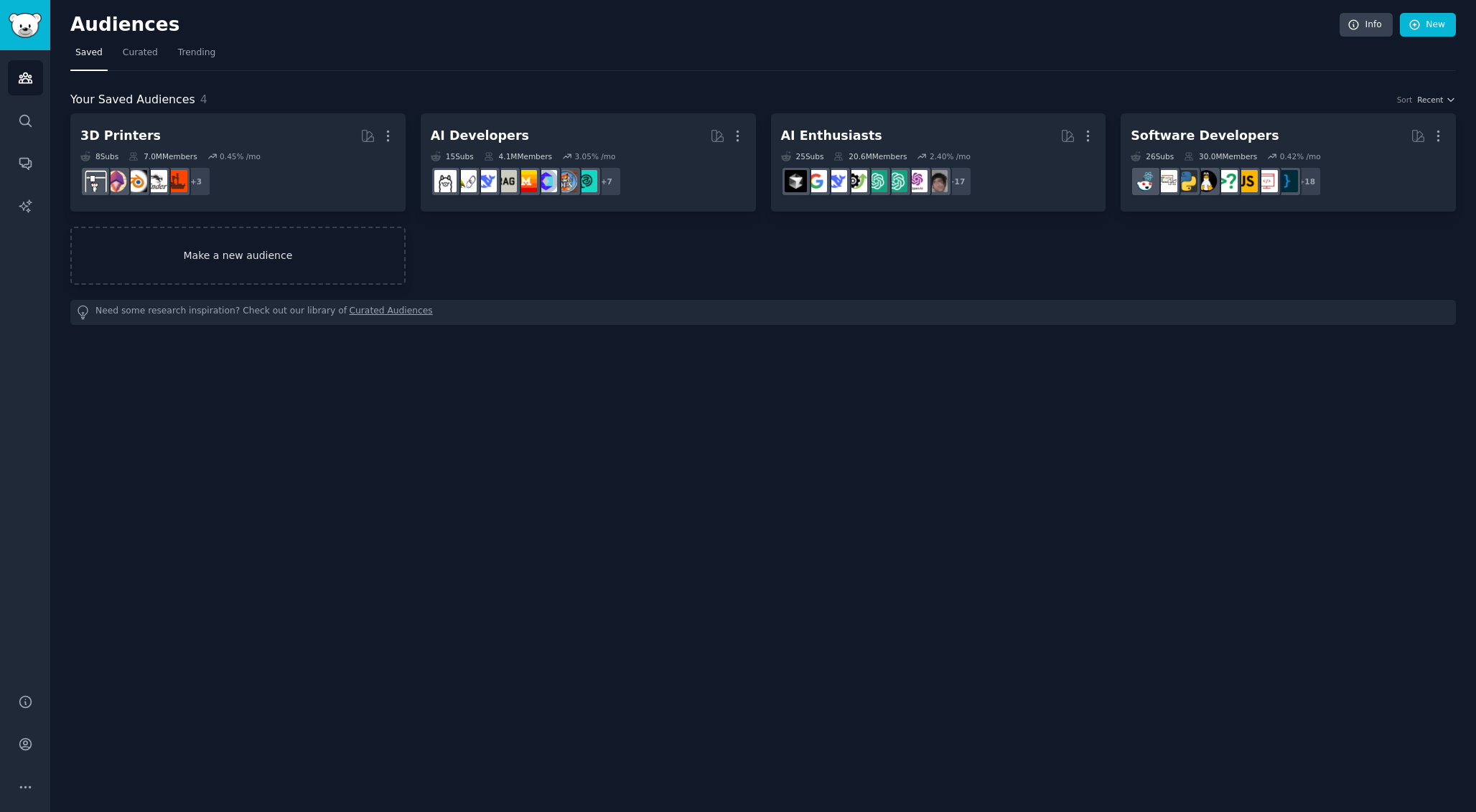
click at [316, 251] on link "Make a new audience" at bounding box center [238, 256] width 335 height 58
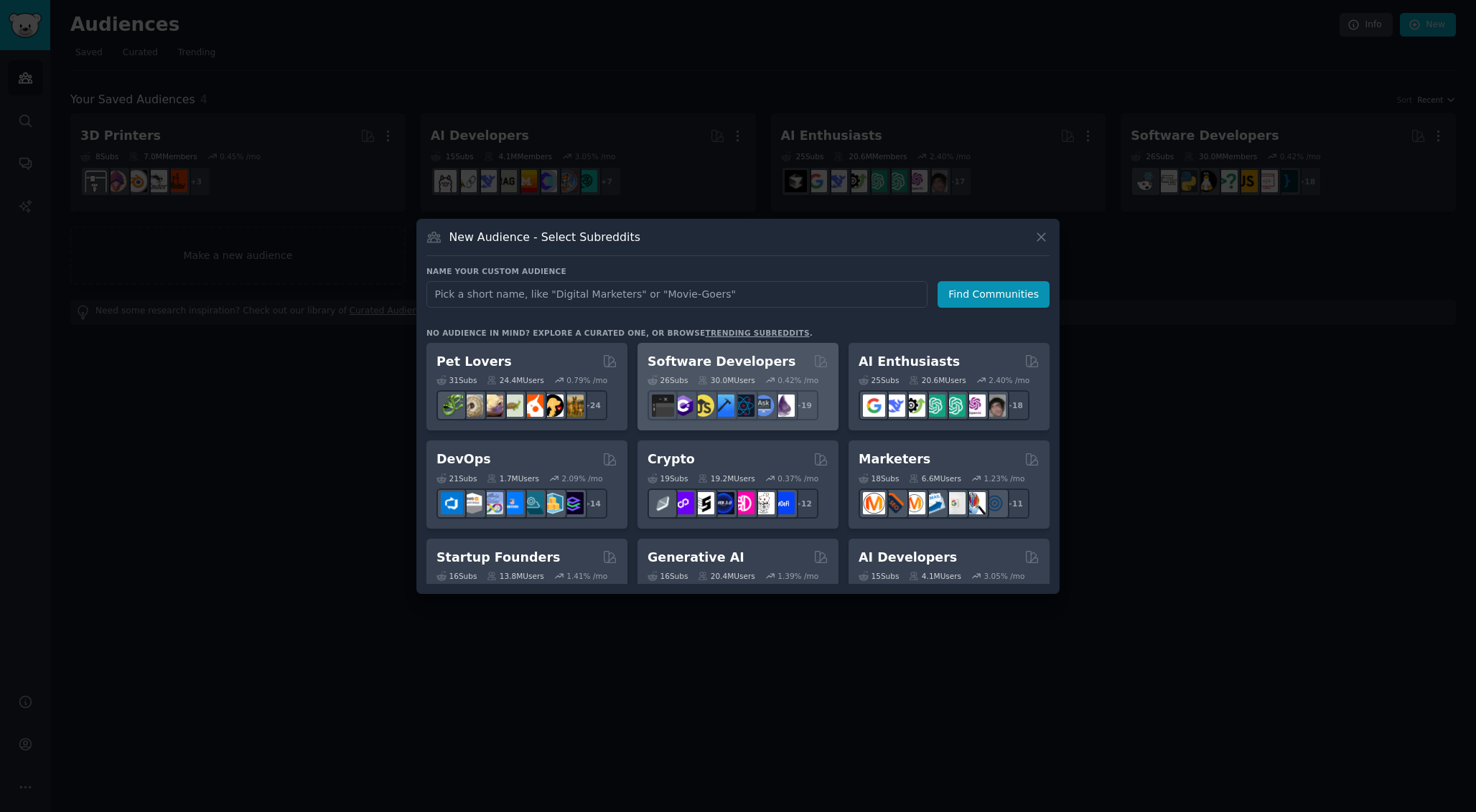
click at [793, 369] on div "Software Developers Curated by GummySearch" at bounding box center [737, 361] width 181 height 18
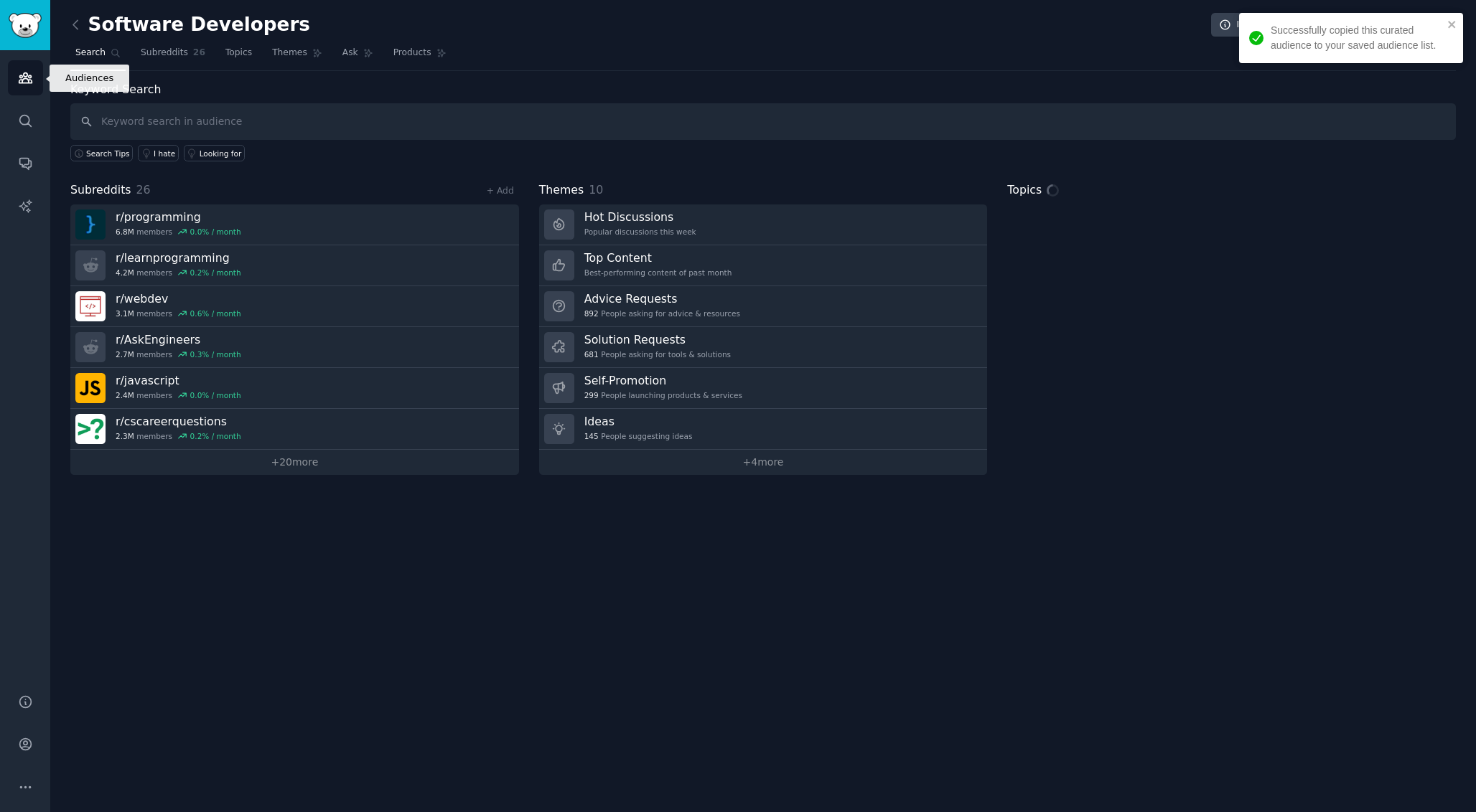
click at [26, 82] on icon "Sidebar" at bounding box center [25, 78] width 15 height 15
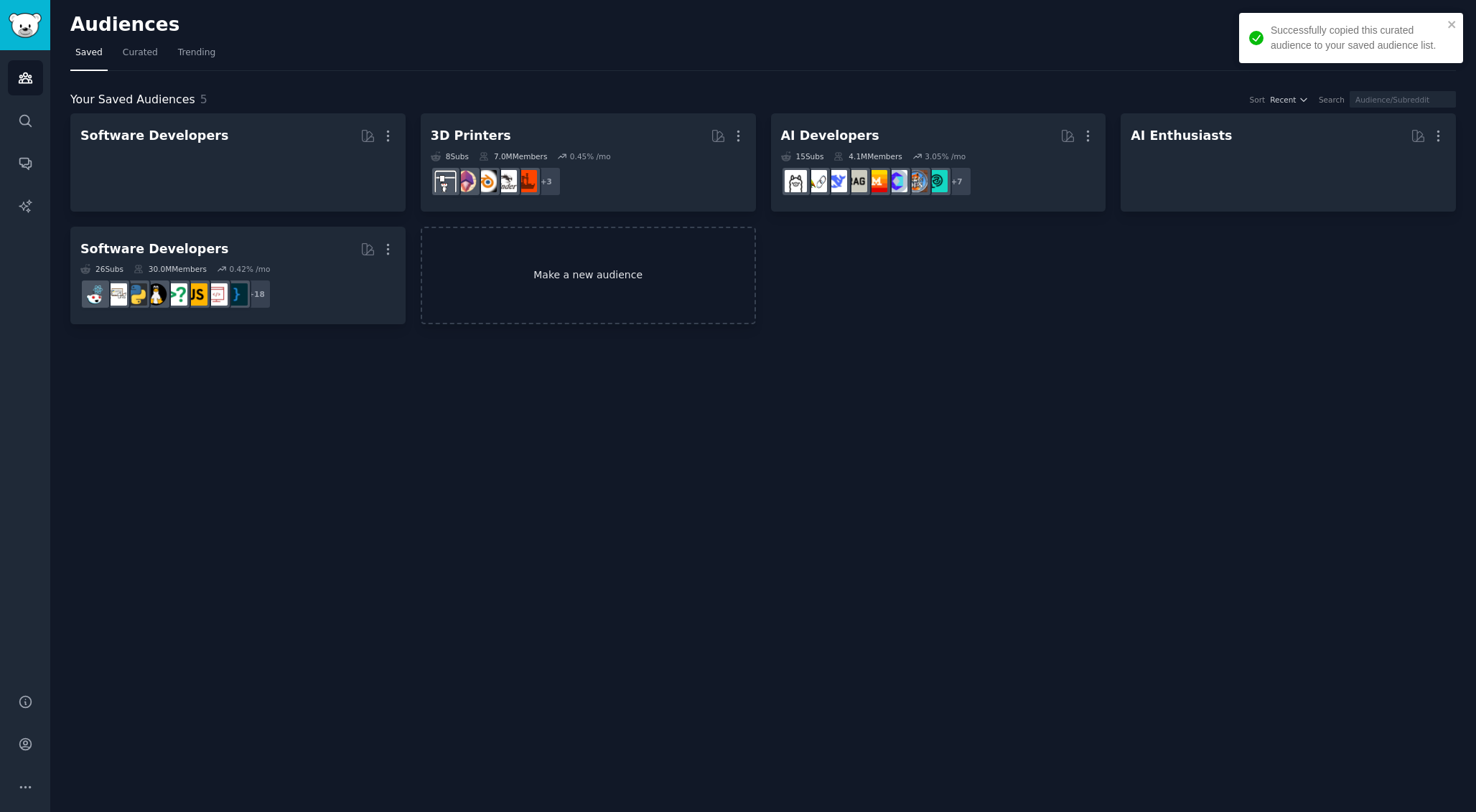
click at [606, 286] on link "Make a new audience" at bounding box center [589, 276] width 335 height 99
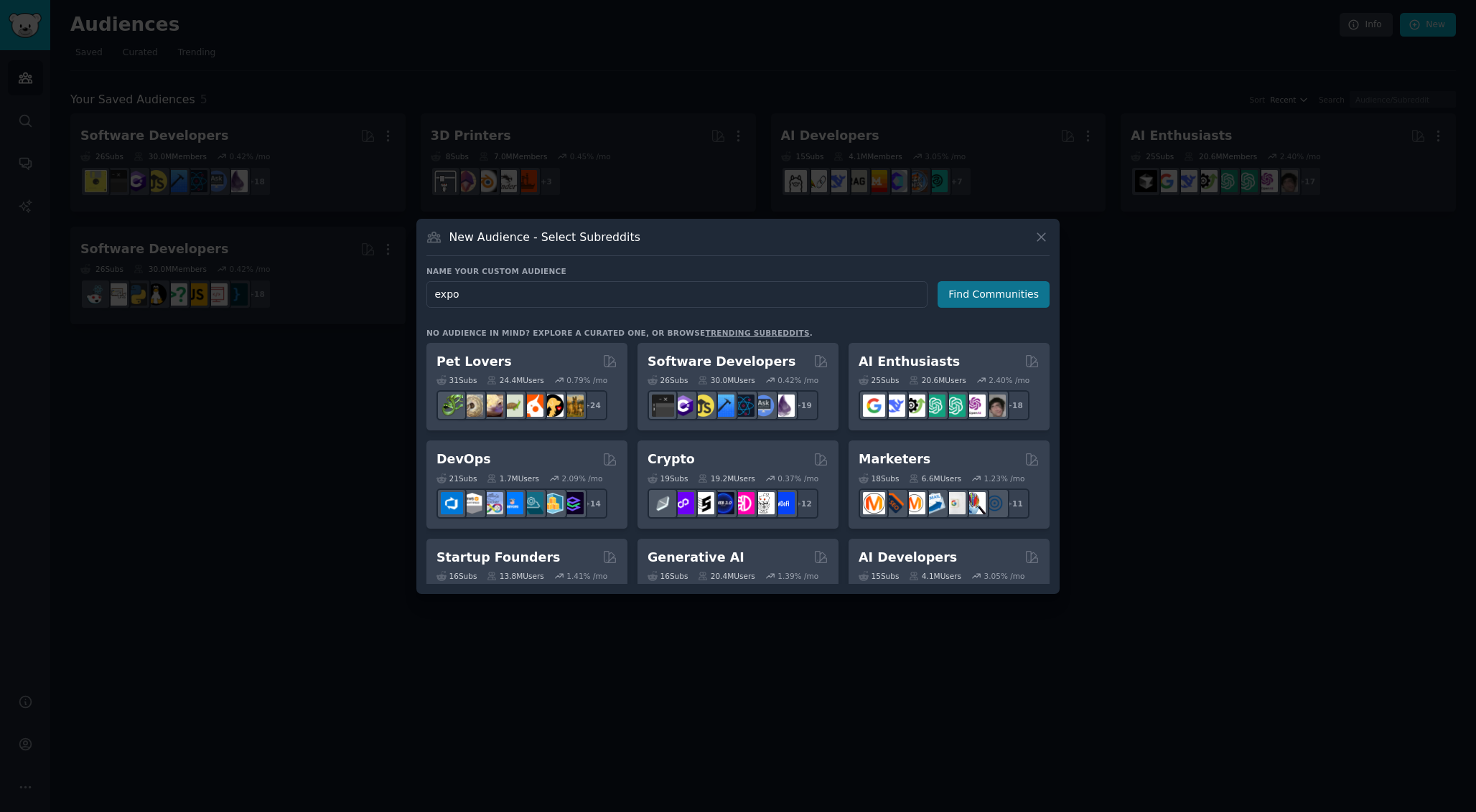
type input "expo"
click at [969, 296] on button "Find Communities" at bounding box center [993, 294] width 112 height 26
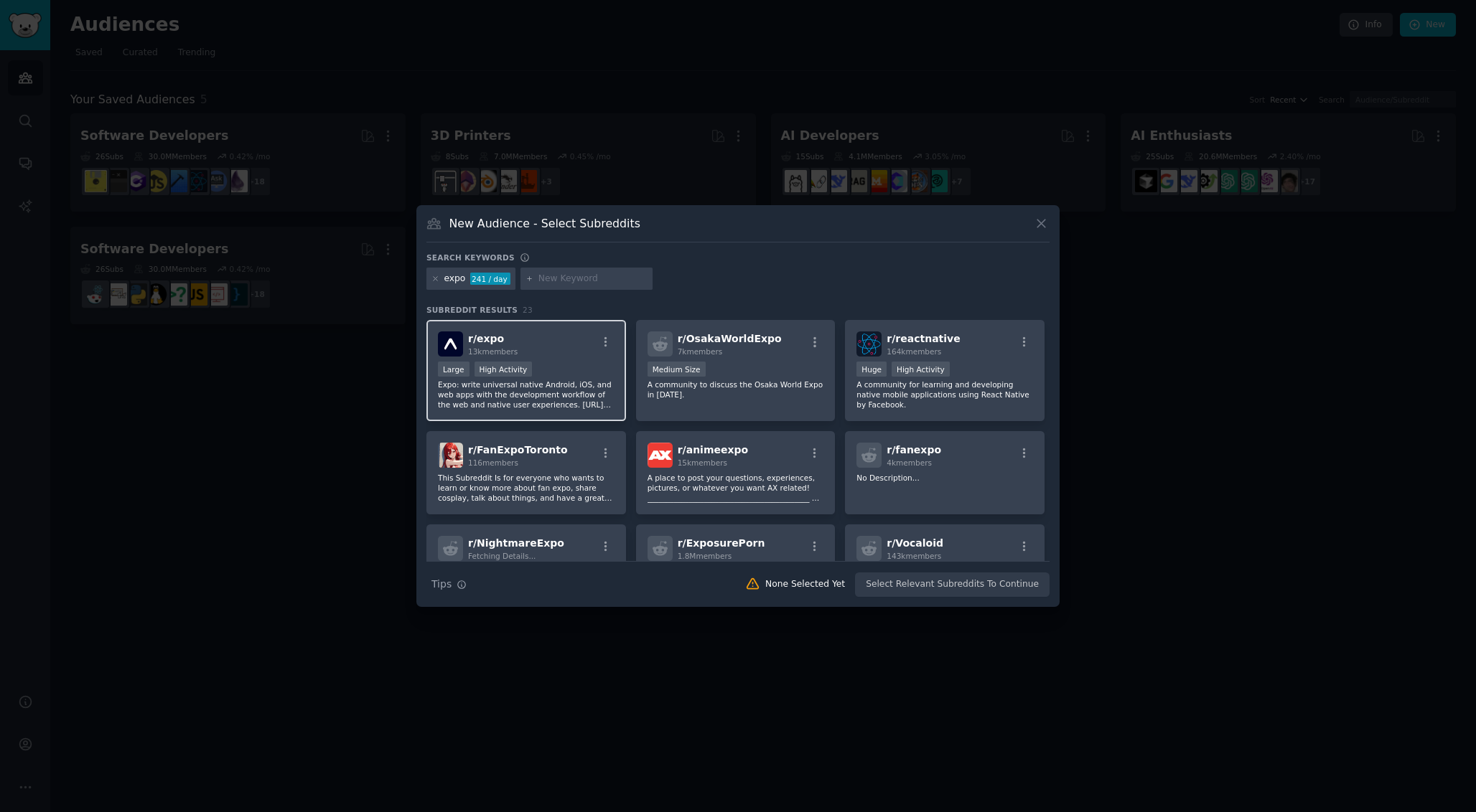
click at [544, 348] on div "r/ expo 13k members" at bounding box center [526, 344] width 176 height 25
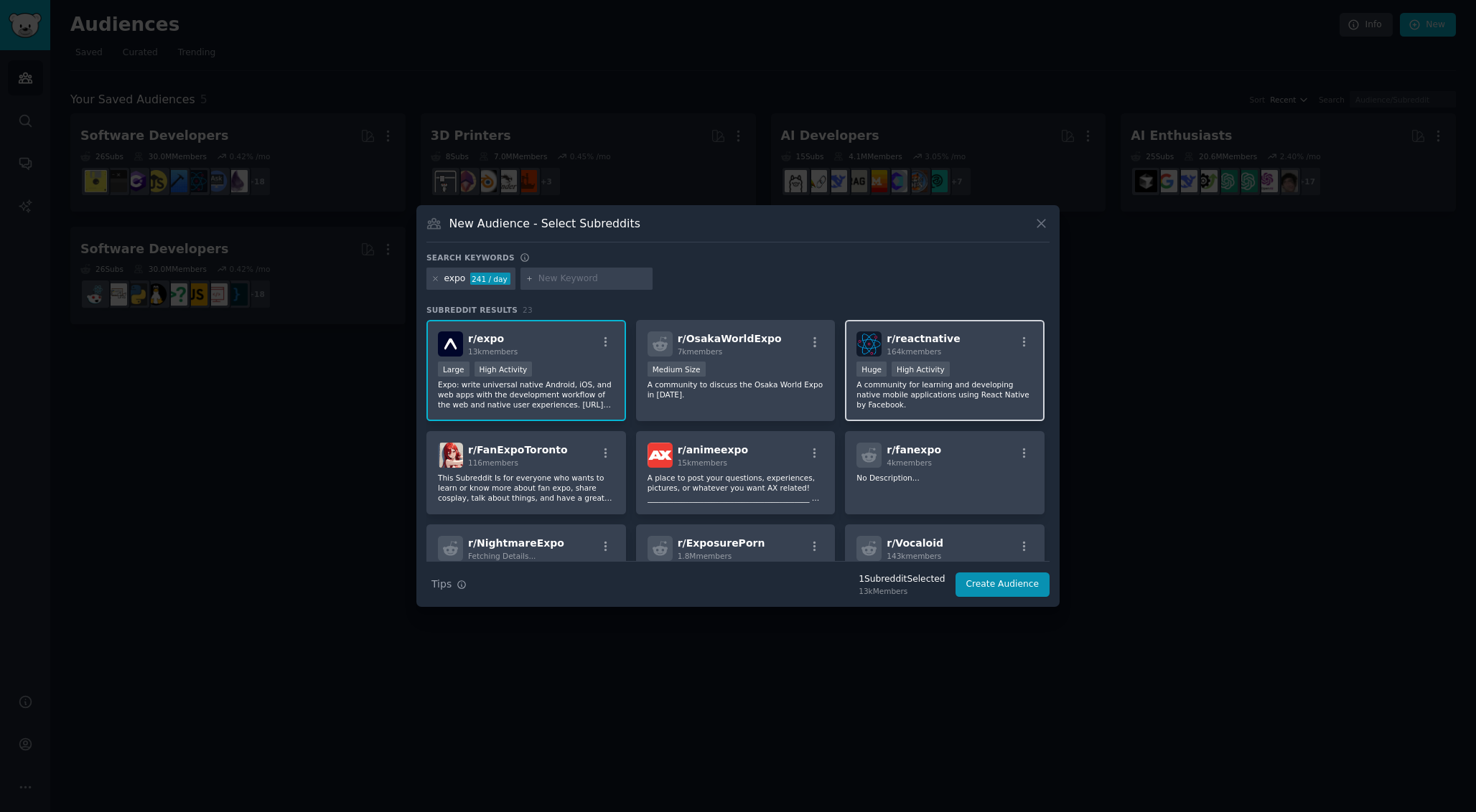
click at [958, 368] on div "Huge High Activity" at bounding box center [944, 370] width 176 height 18
click at [1024, 582] on button "Create Audience" at bounding box center [1003, 585] width 94 height 24
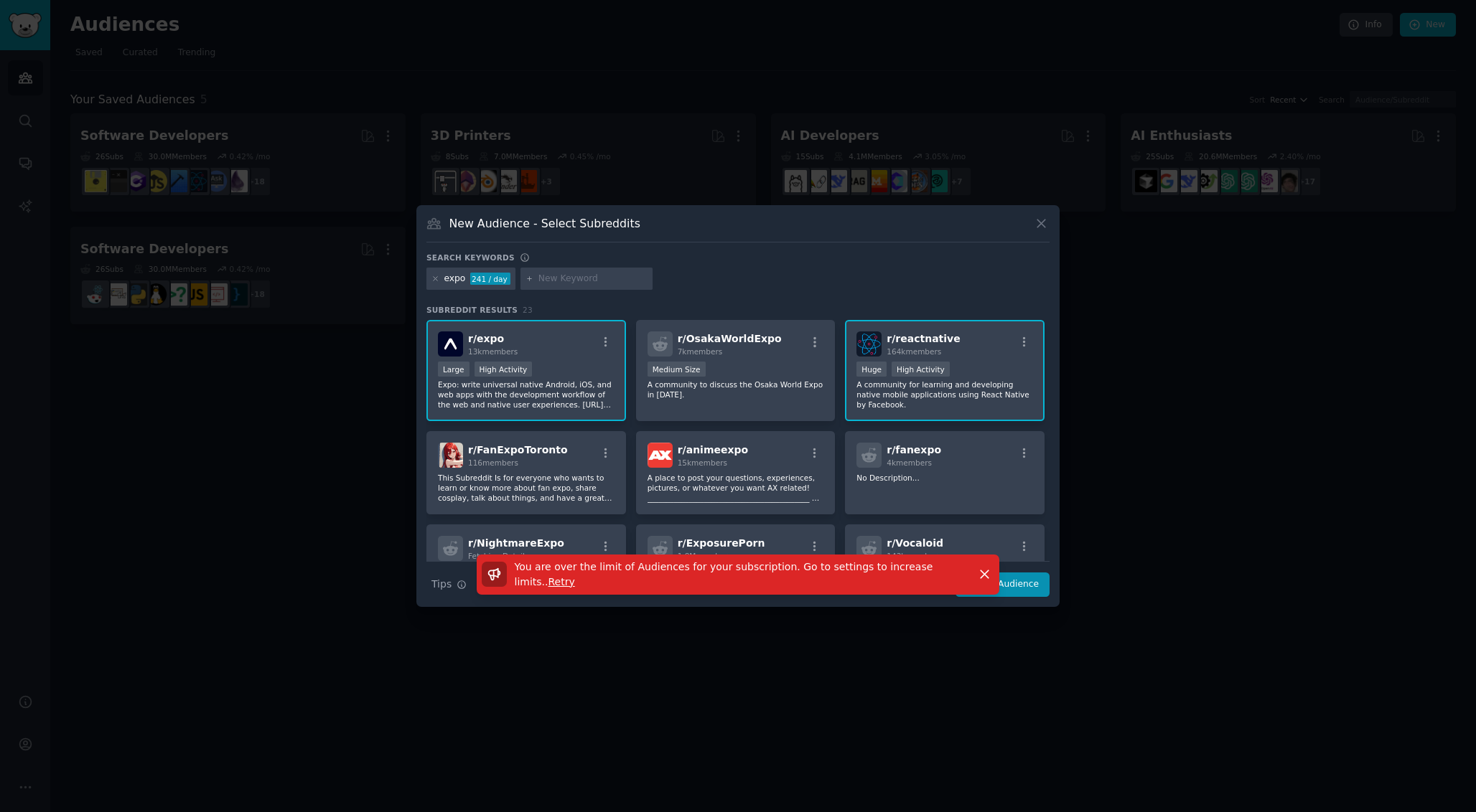
click at [1032, 219] on div "New Audience - Select Subreddits" at bounding box center [737, 229] width 623 height 27
click at [1033, 221] on icon at bounding box center [1040, 223] width 15 height 15
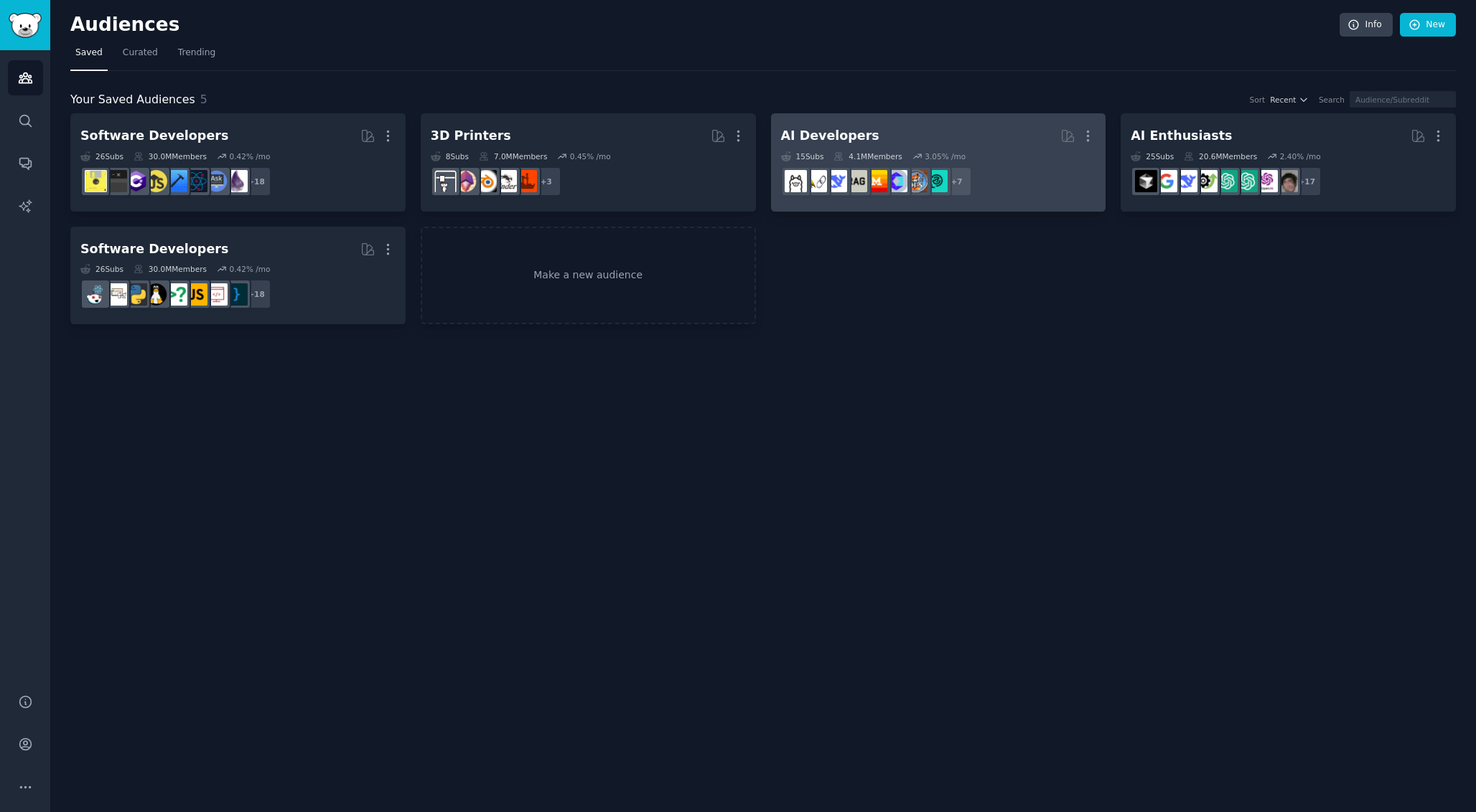
click at [888, 138] on h2 "AI Developers More" at bounding box center [938, 135] width 315 height 25
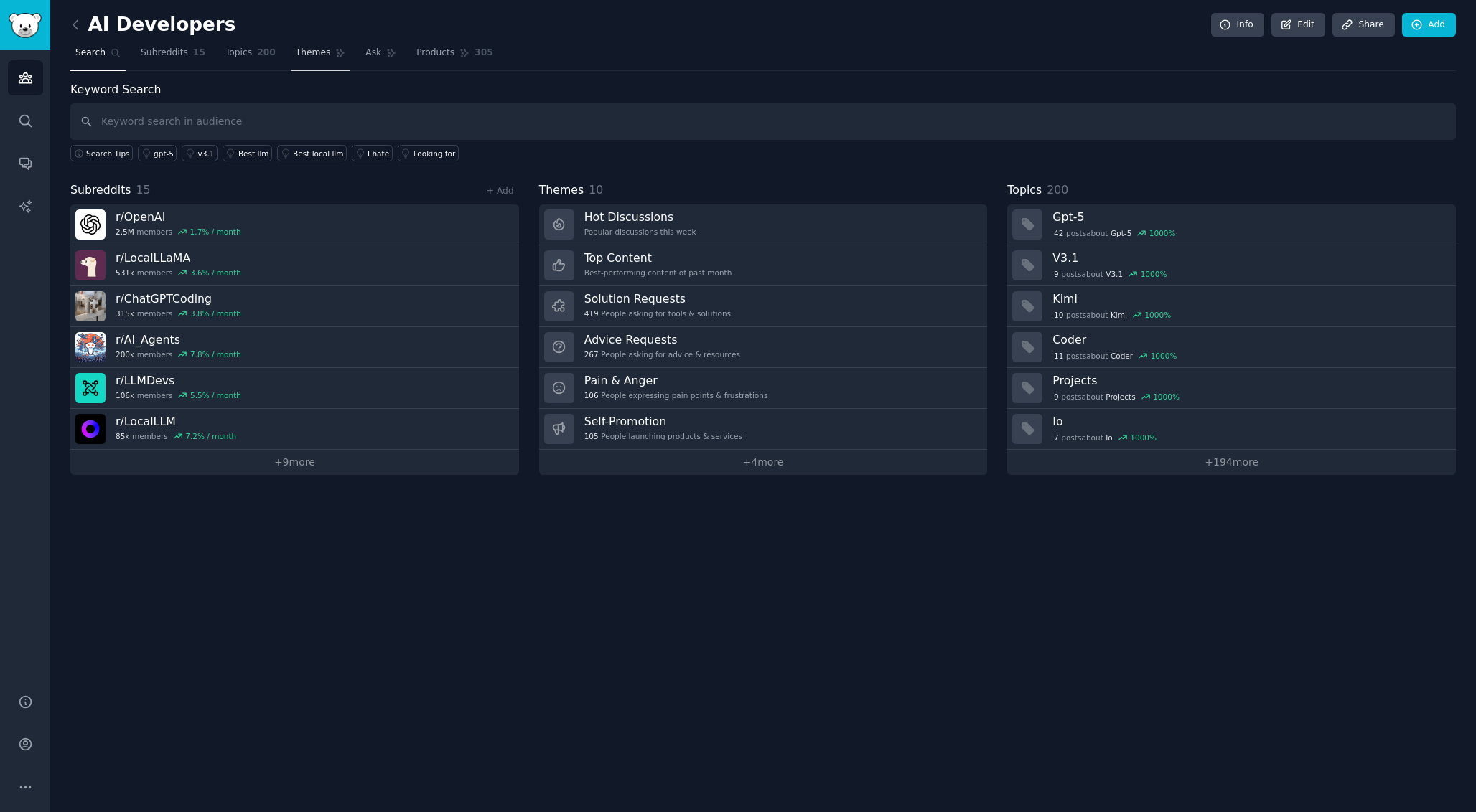
click at [332, 46] on link "Themes" at bounding box center [321, 57] width 60 height 30
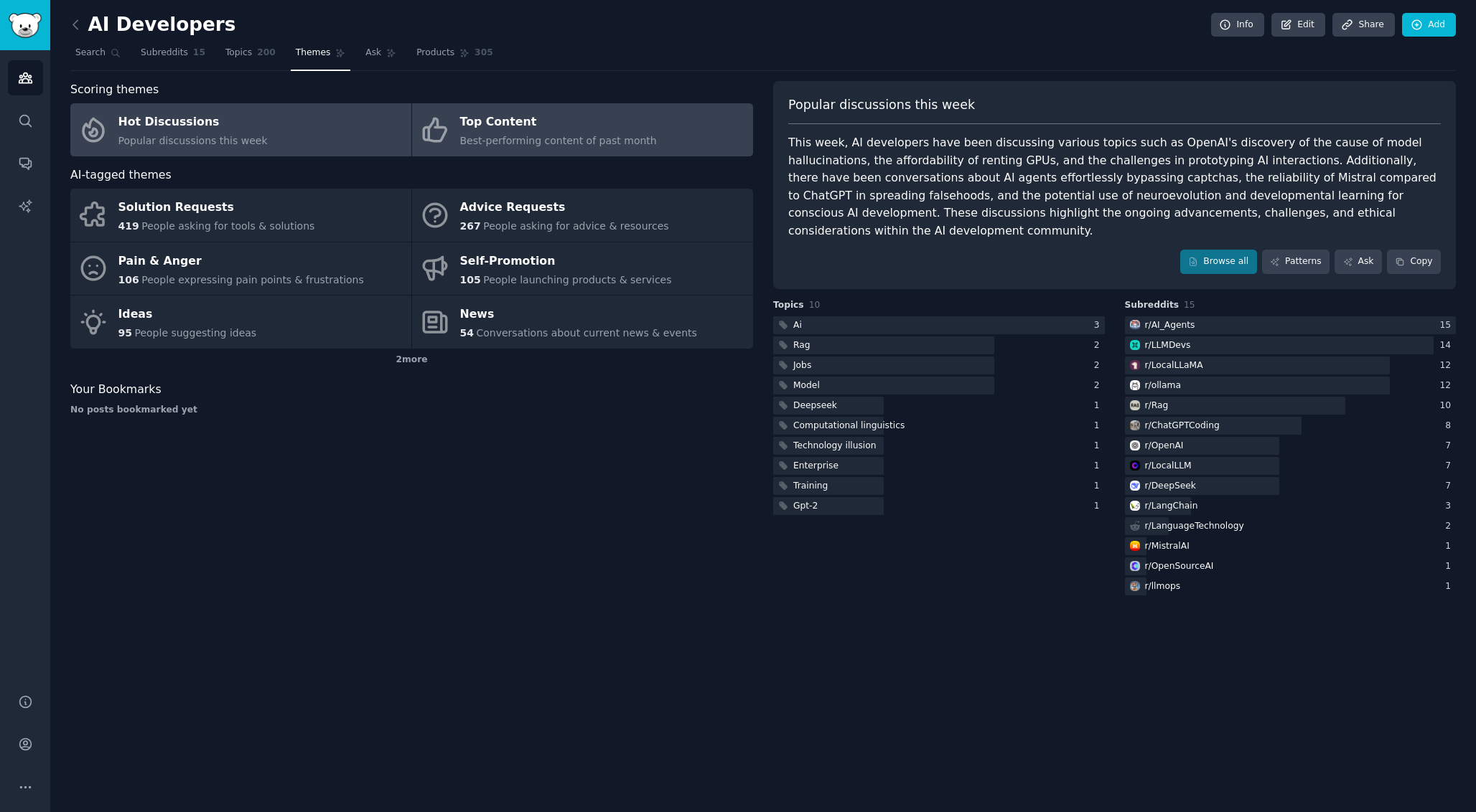
click at [473, 153] on link "Top Content Best-performing content of past month" at bounding box center [583, 129] width 341 height 53
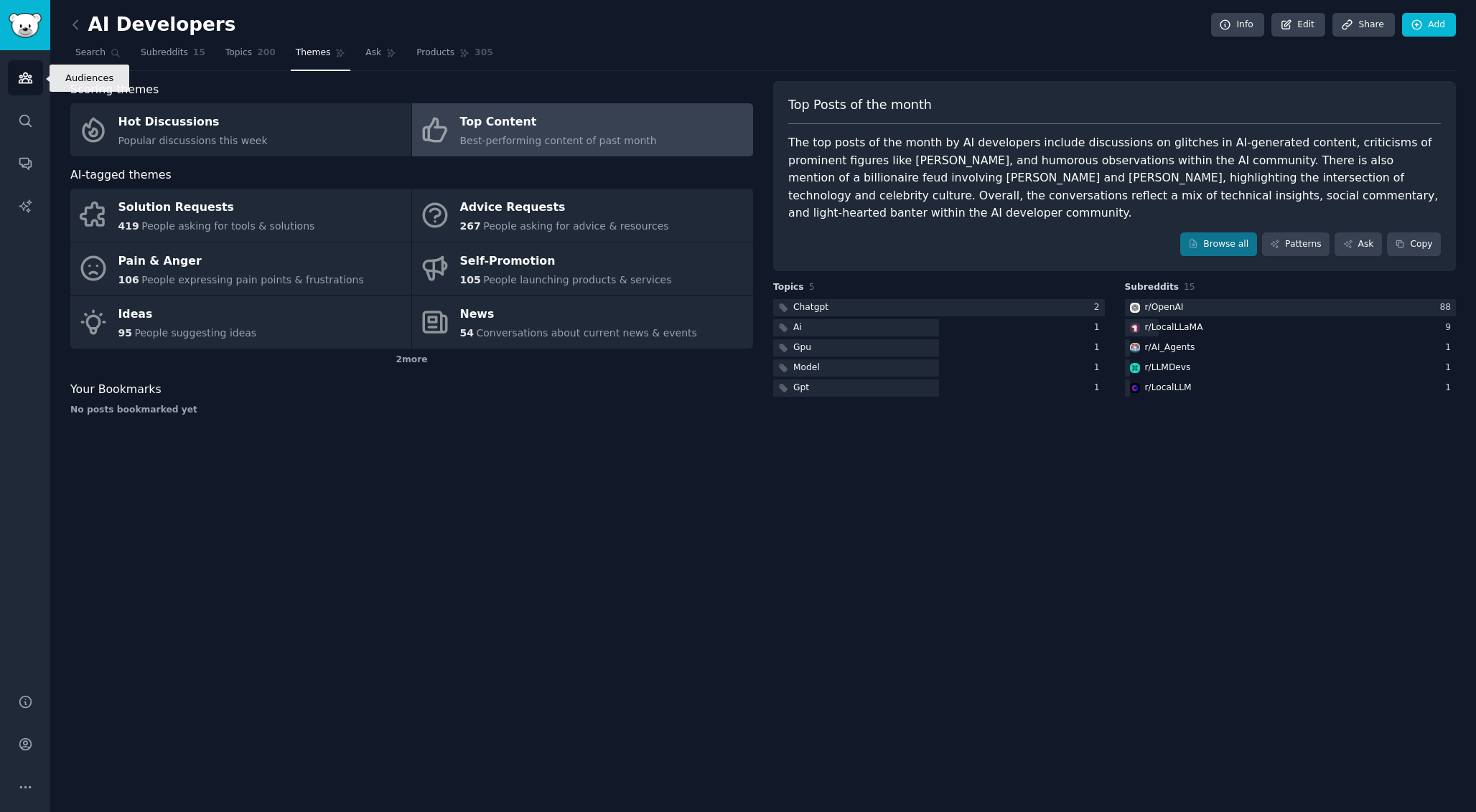
click at [39, 72] on link "Audiences" at bounding box center [25, 78] width 35 height 35
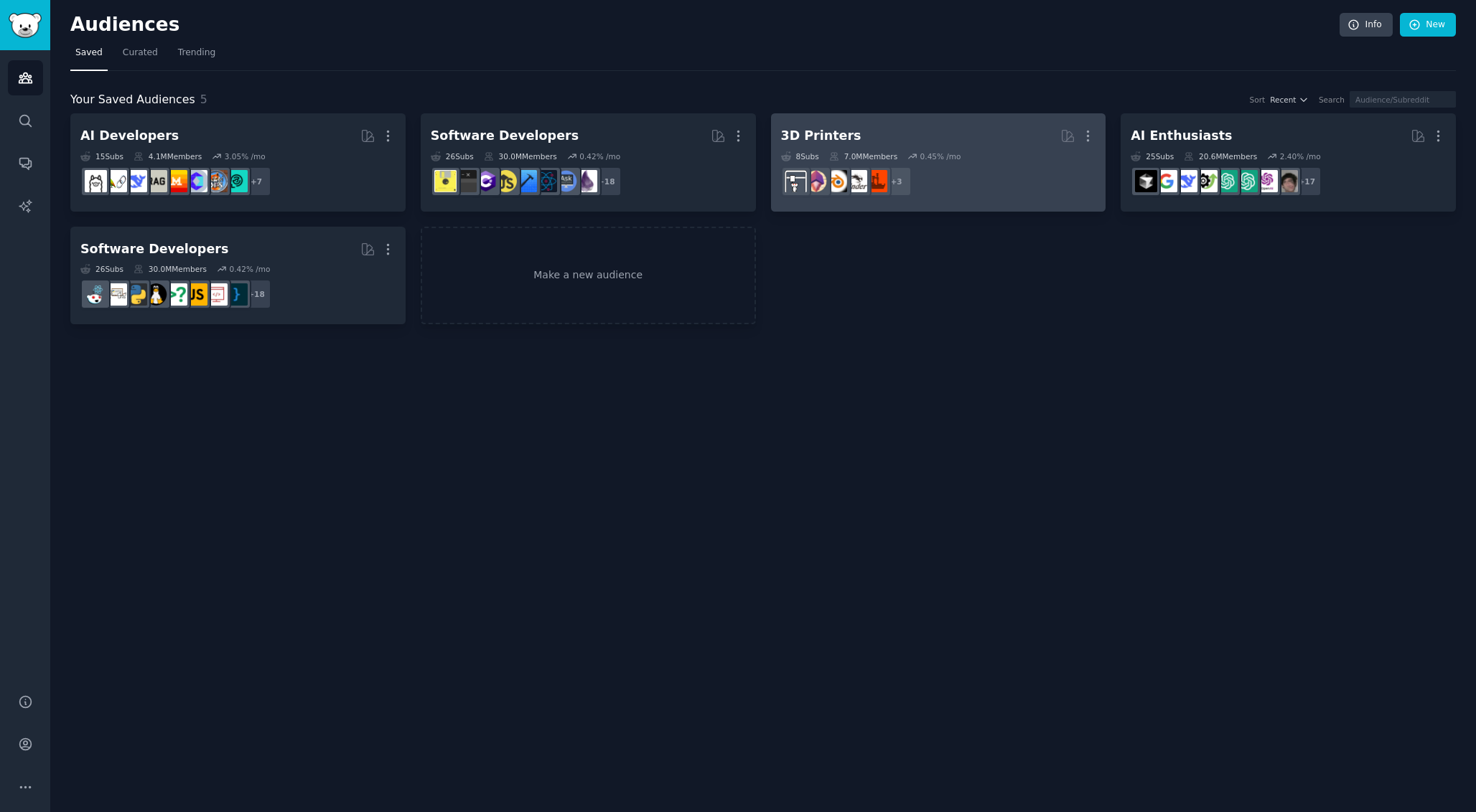
click at [997, 173] on dd "r/3Dprintmything, r/3dprinter, r/functionalprint + 3" at bounding box center [938, 182] width 315 height 40
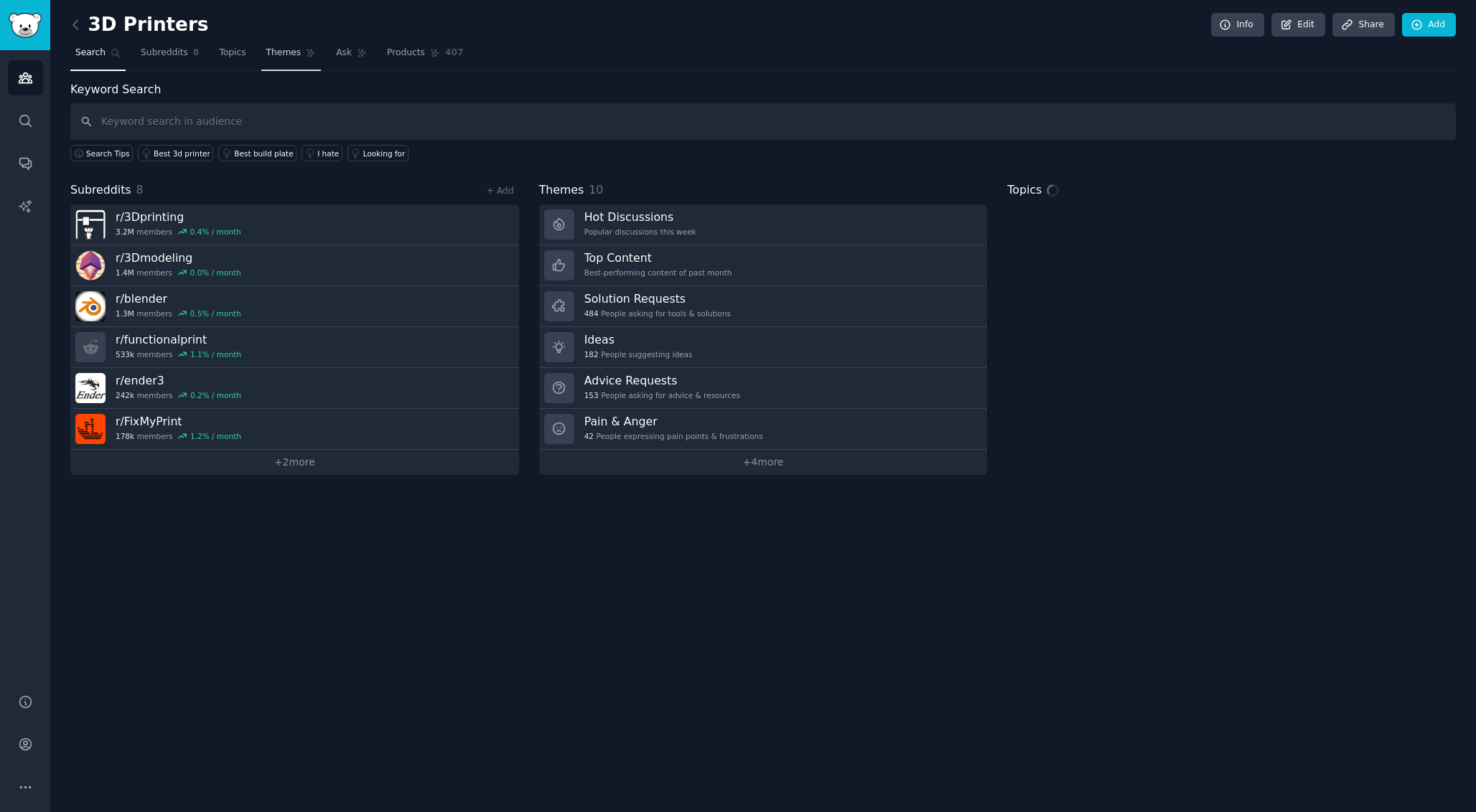
click at [292, 52] on span "Themes" at bounding box center [284, 52] width 35 height 13
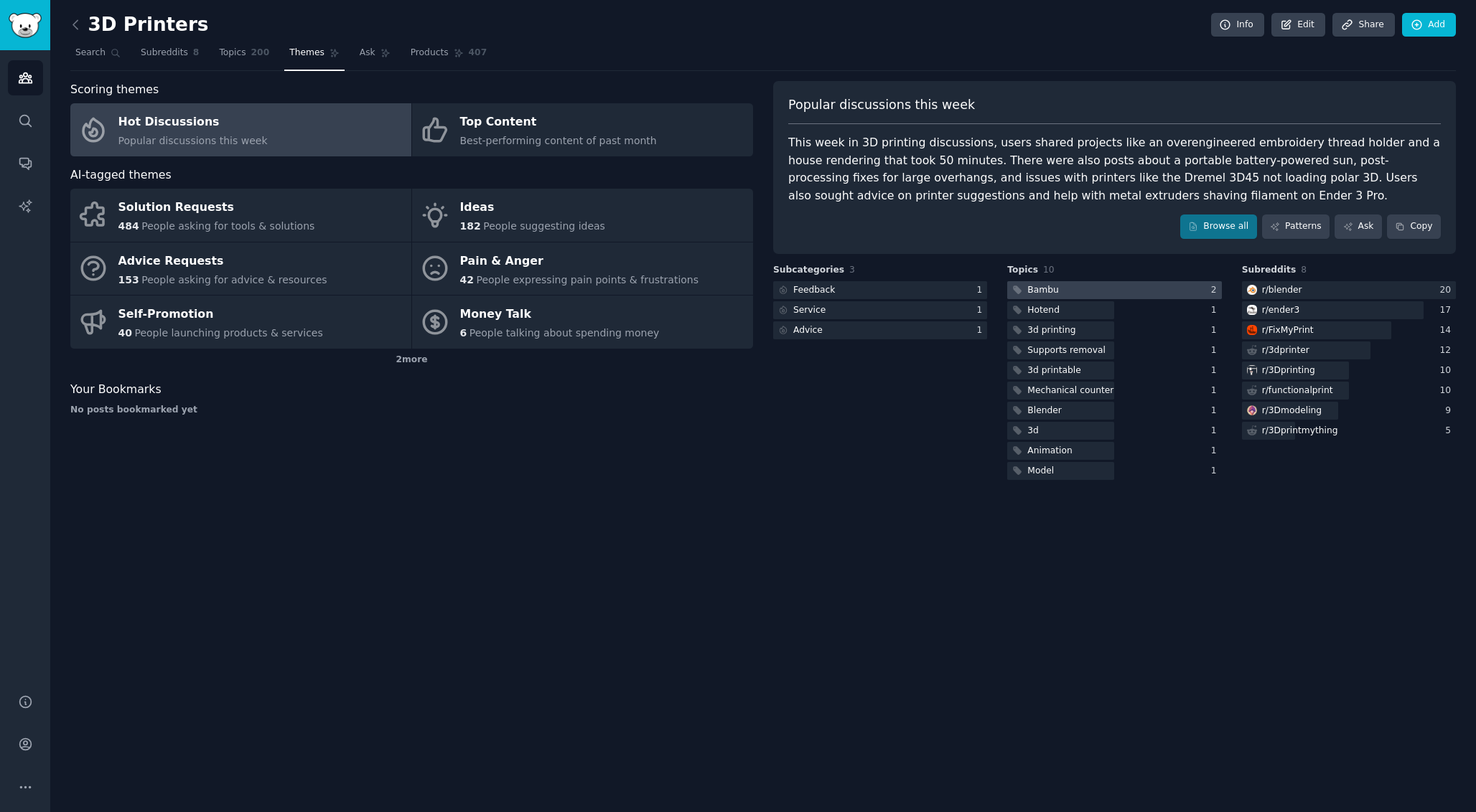
click at [1091, 292] on div at bounding box center [1114, 290] width 214 height 18
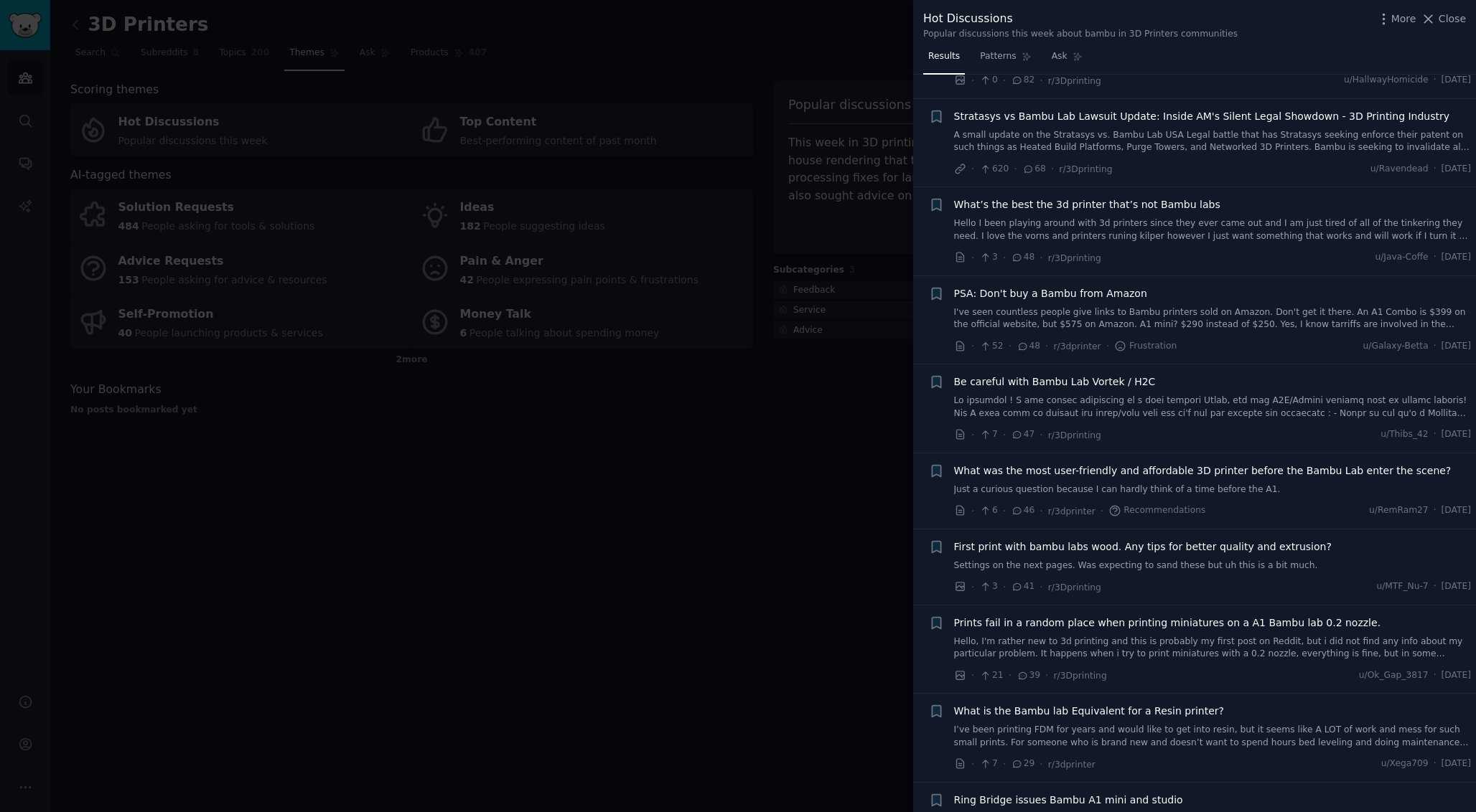
scroll to position [267, 0]
click at [731, 489] on div at bounding box center [738, 406] width 1476 height 812
